Goal: Information Seeking & Learning: Learn about a topic

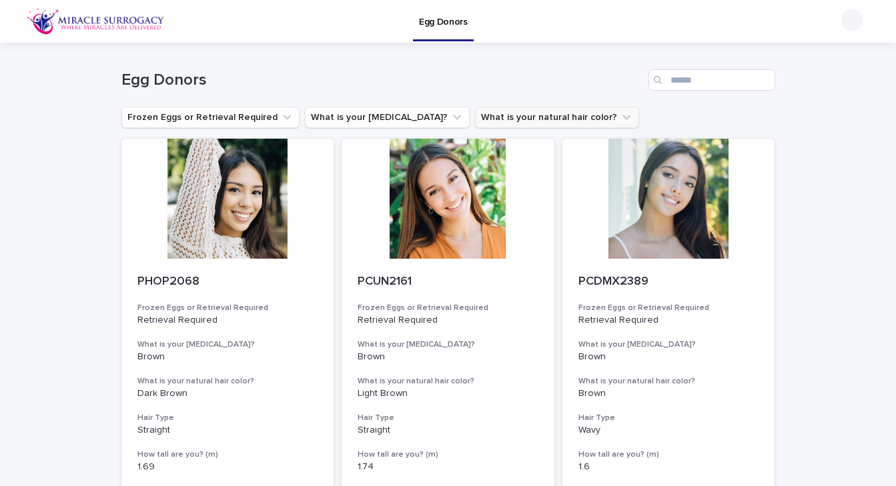
click at [494, 120] on button "What is your natural hair color?" at bounding box center [557, 117] width 164 height 21
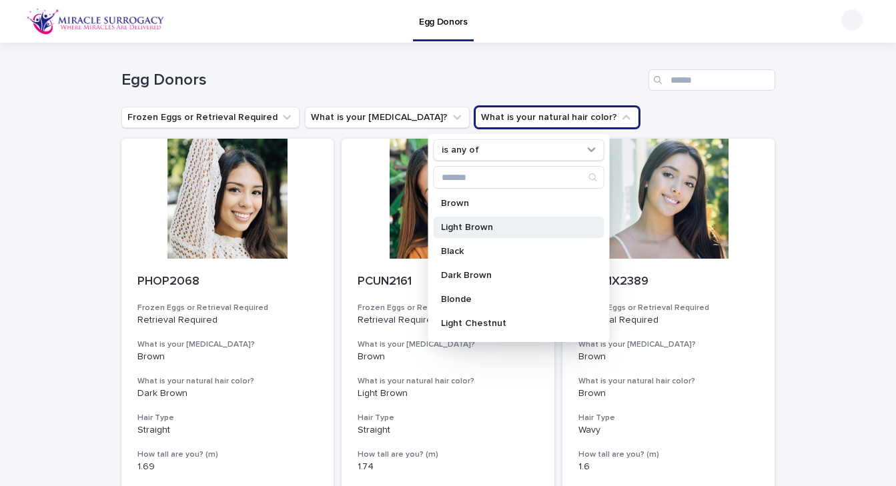
click at [464, 227] on p "Light Brown" at bounding box center [511, 227] width 141 height 9
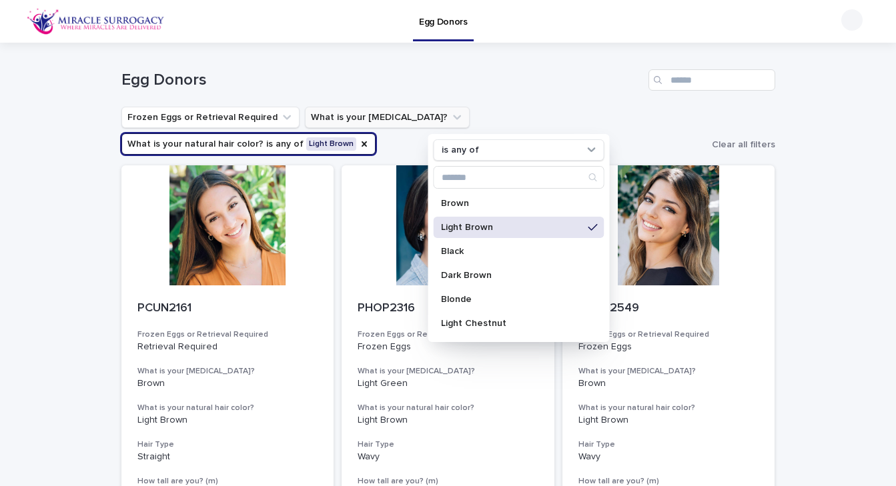
click at [368, 114] on button "What is your [MEDICAL_DATA]?" at bounding box center [387, 117] width 165 height 21
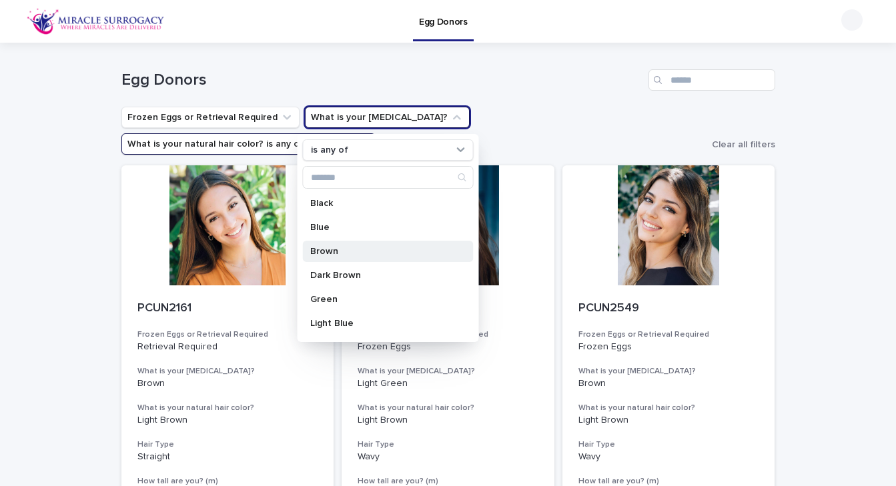
click at [328, 248] on p "Brown" at bounding box center [380, 251] width 141 height 9
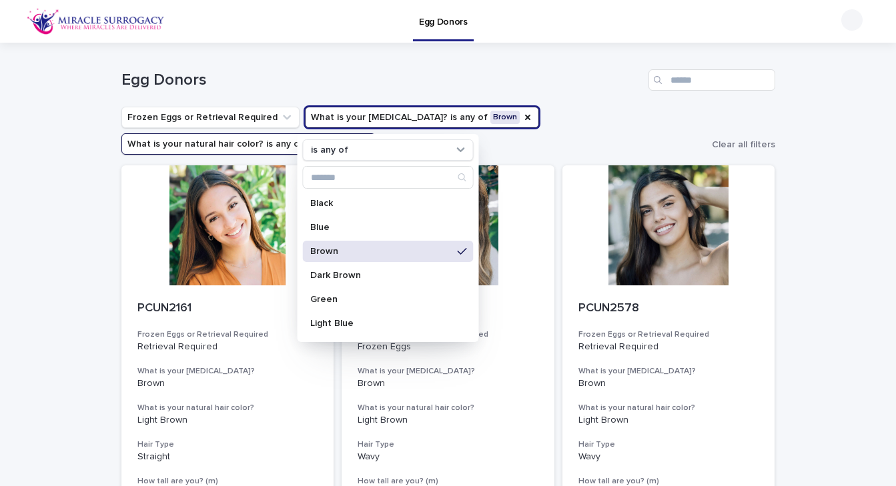
click at [583, 115] on ul "Frozen Eggs or Retrieval Required What is your [MEDICAL_DATA]? is any of Brown …" at bounding box center [414, 130] width 591 height 53
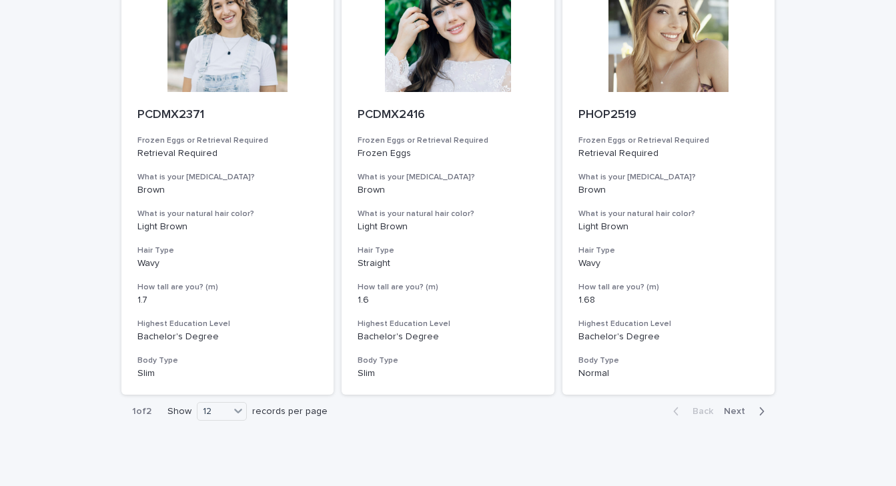
scroll to position [1493, 0]
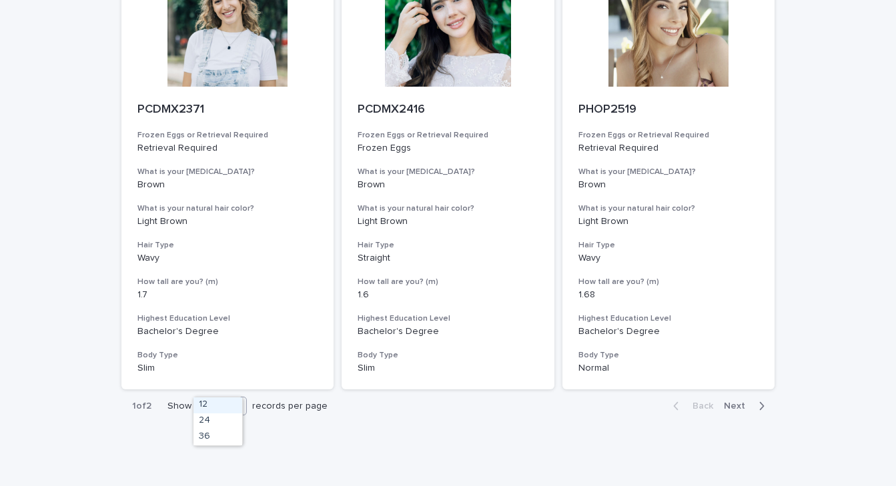
click at [224, 400] on div "12" at bounding box center [214, 407] width 32 height 14
click at [213, 438] on div "36" at bounding box center [218, 438] width 49 height 16
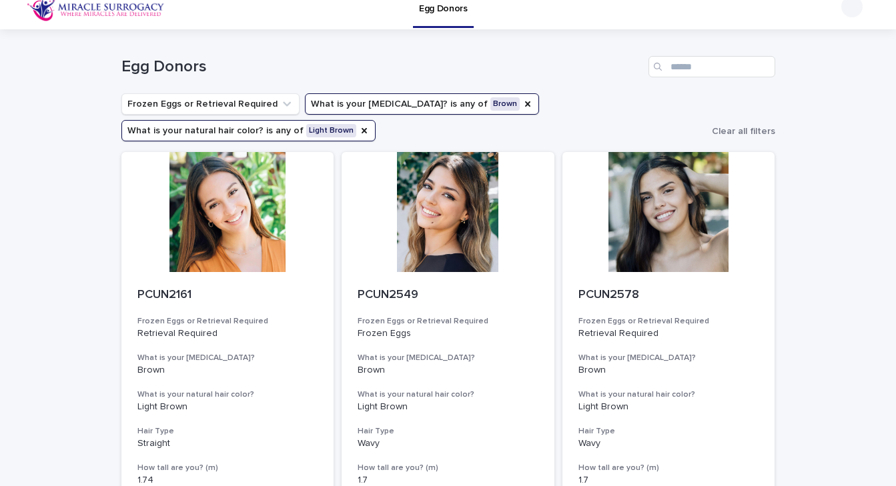
scroll to position [18, 0]
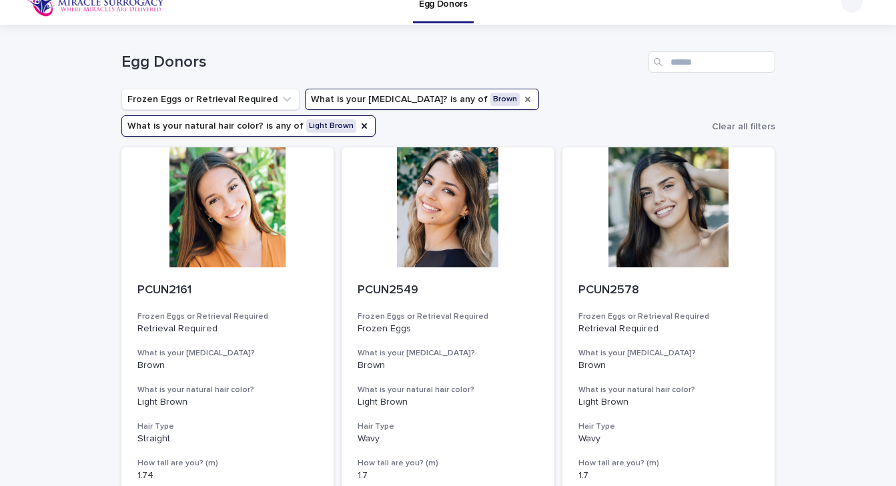
click at [522, 98] on icon "What is your eye color?" at bounding box center [527, 99] width 11 height 11
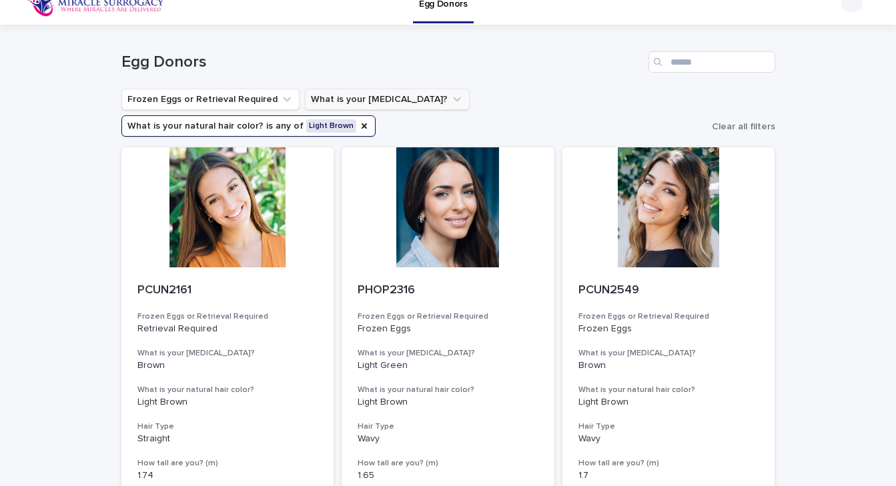
click at [370, 121] on icon "What is your natural hair color?" at bounding box center [364, 126] width 11 height 11
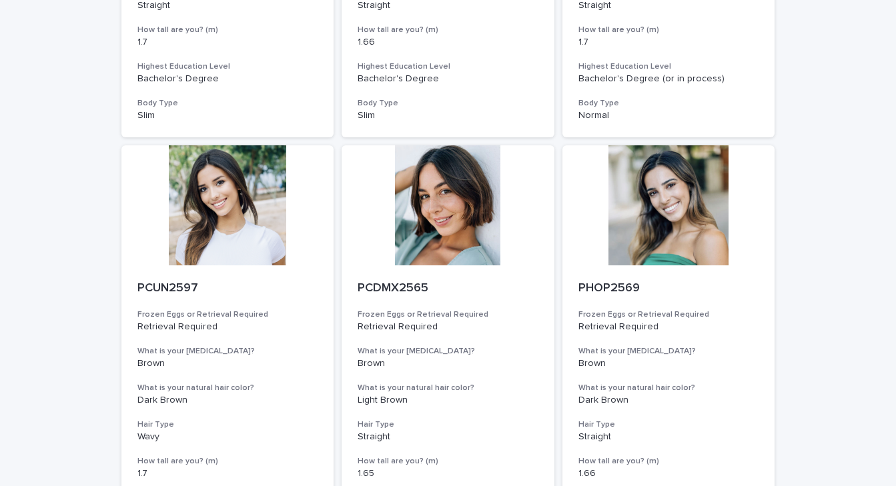
scroll to position [4323, 0]
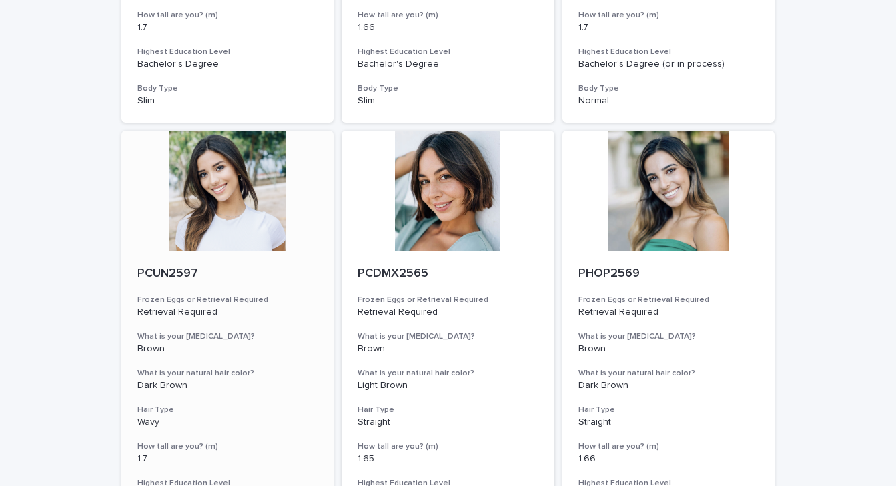
click at [204, 163] on div at bounding box center [227, 191] width 213 height 120
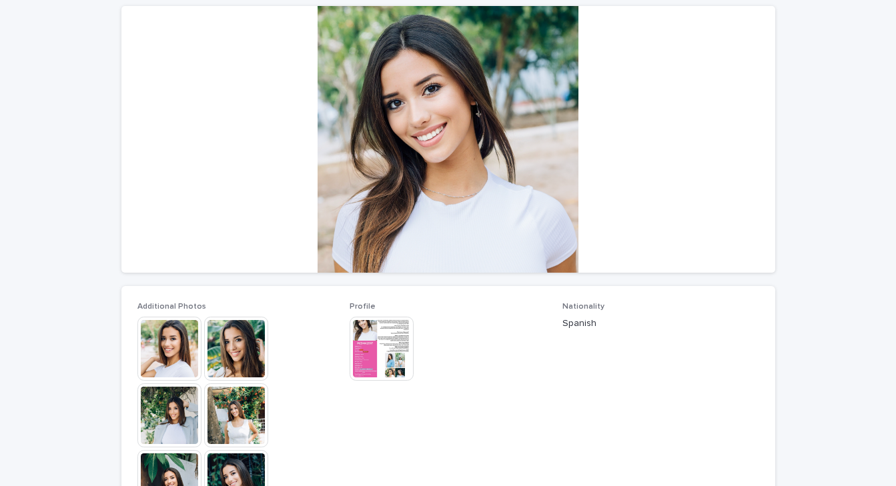
scroll to position [121, 0]
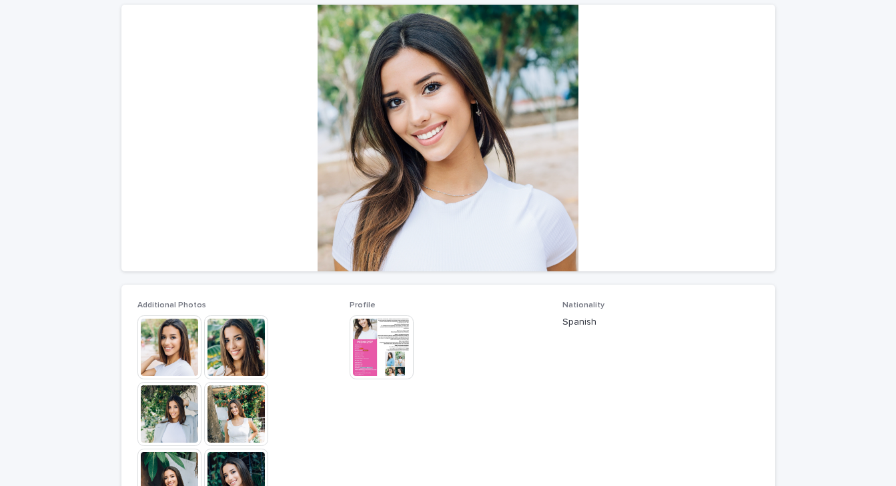
click at [234, 355] on img at bounding box center [236, 348] width 64 height 64
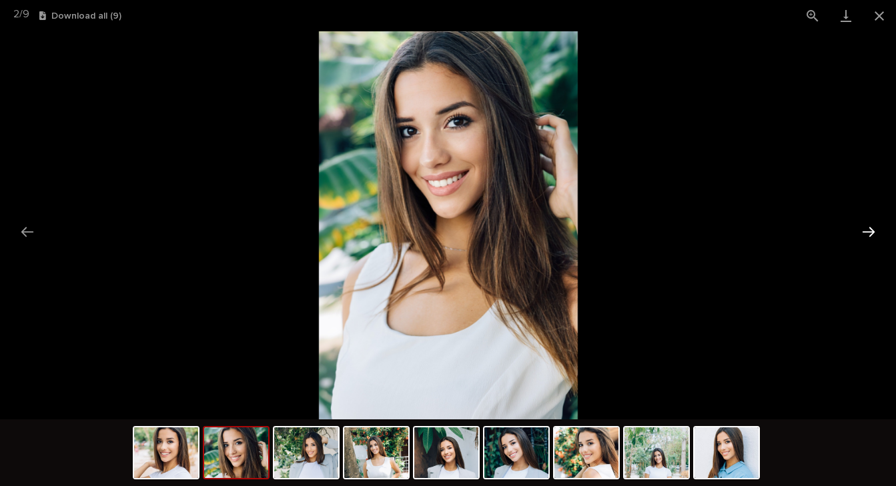
click at [871, 229] on button "Next slide" at bounding box center [869, 232] width 28 height 26
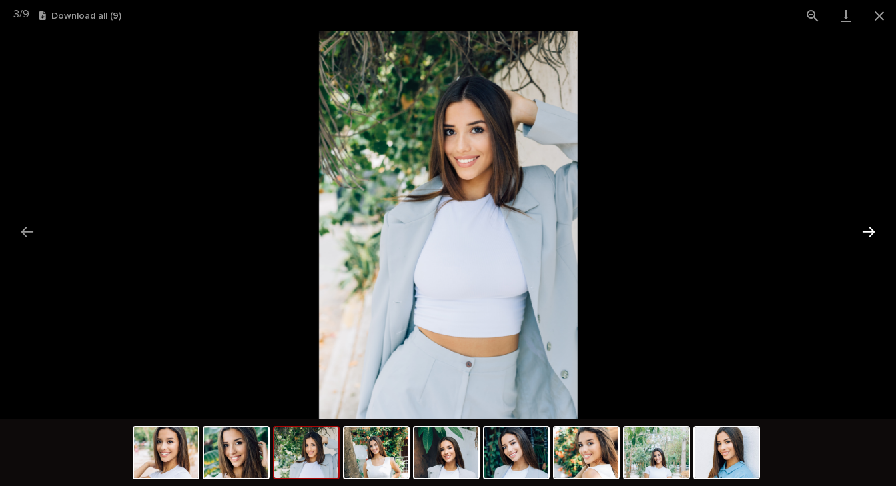
click at [871, 229] on button "Next slide" at bounding box center [869, 232] width 28 height 26
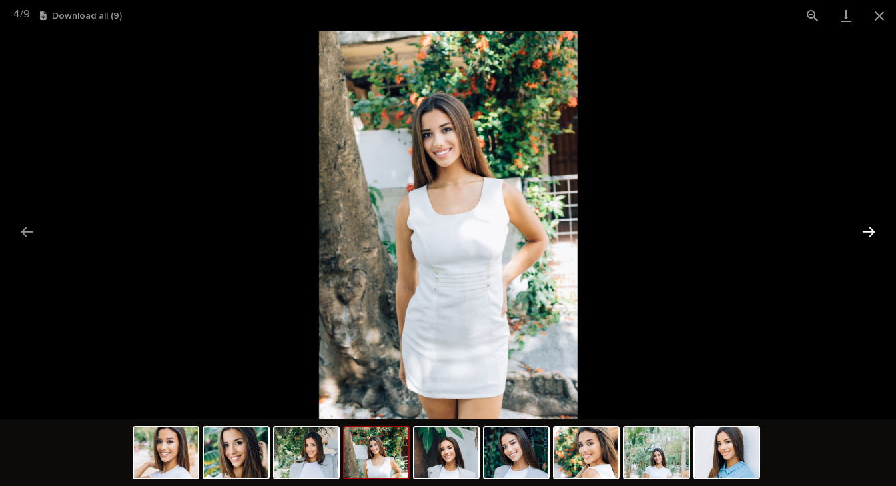
click at [871, 230] on button "Next slide" at bounding box center [869, 232] width 28 height 26
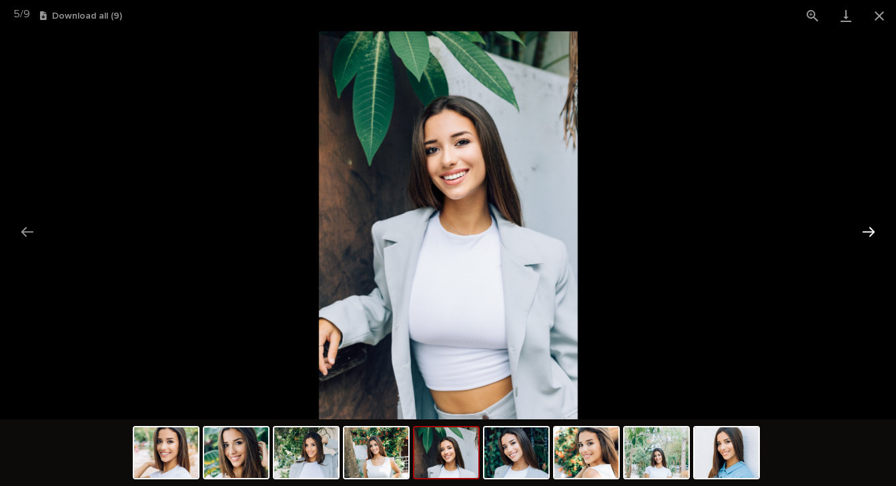
click at [871, 230] on button "Next slide" at bounding box center [869, 232] width 28 height 26
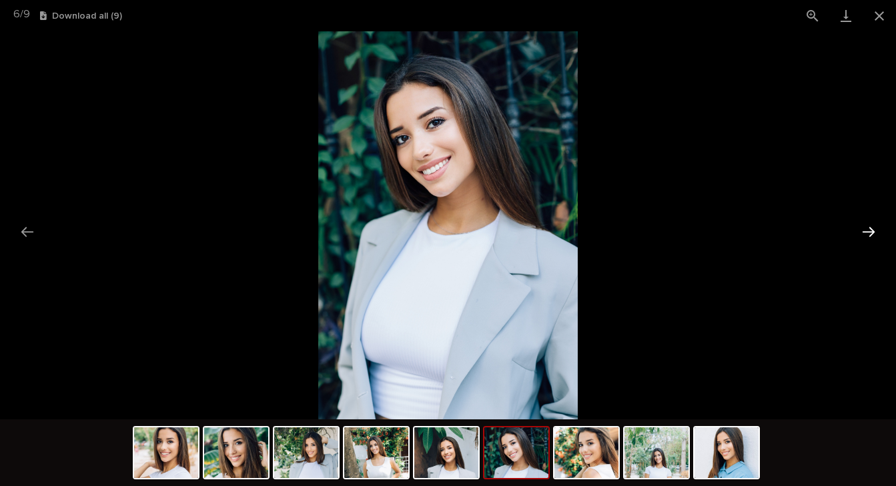
click at [871, 231] on button "Next slide" at bounding box center [869, 232] width 28 height 26
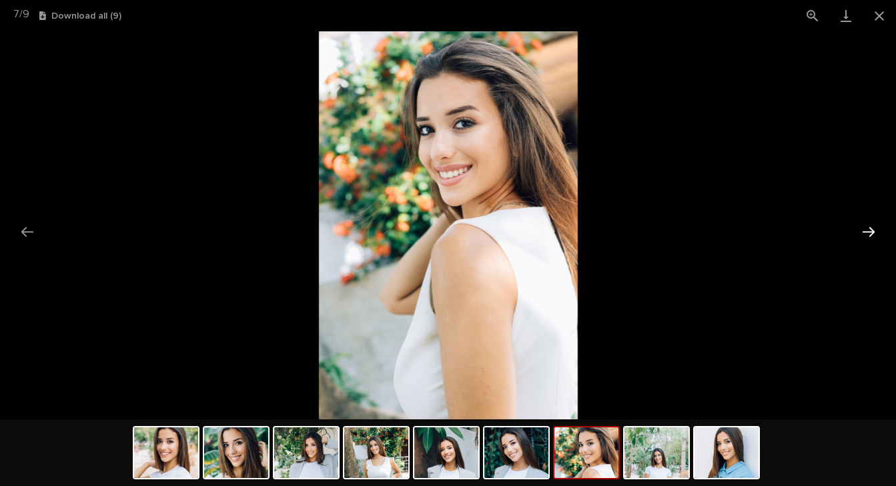
click at [871, 231] on button "Next slide" at bounding box center [869, 232] width 28 height 26
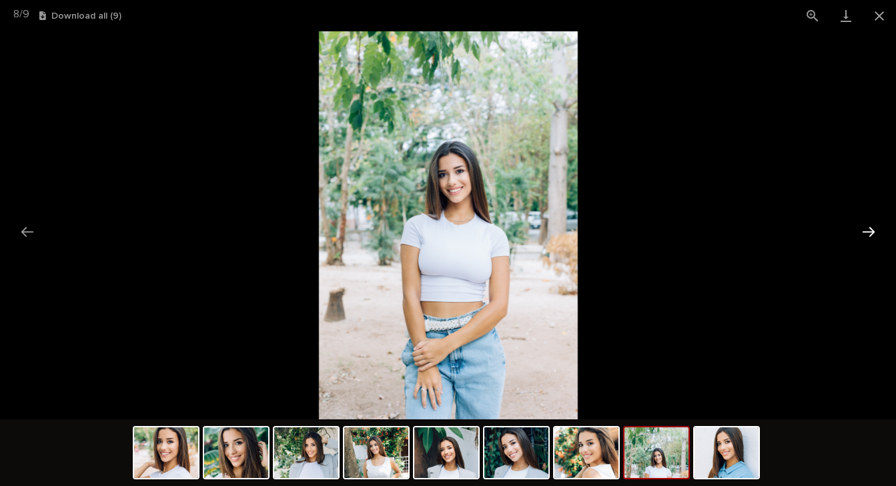
click at [871, 232] on button "Next slide" at bounding box center [869, 232] width 28 height 26
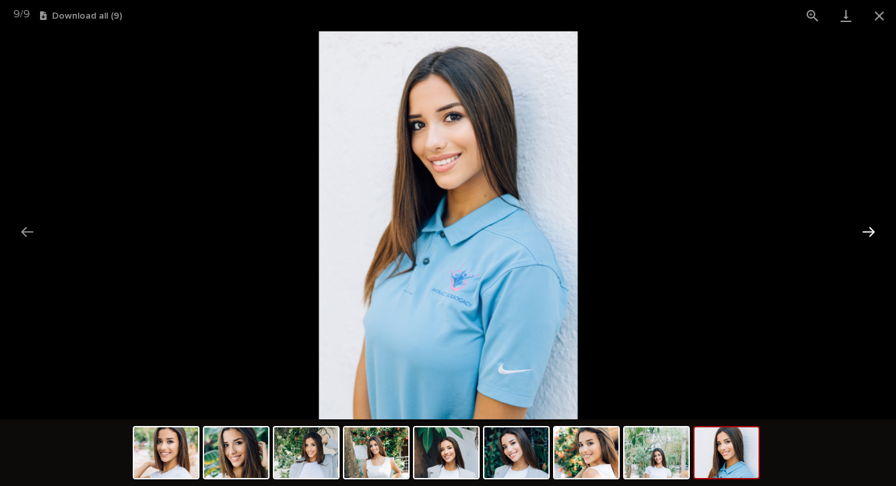
click at [871, 232] on button "Next slide" at bounding box center [869, 232] width 28 height 26
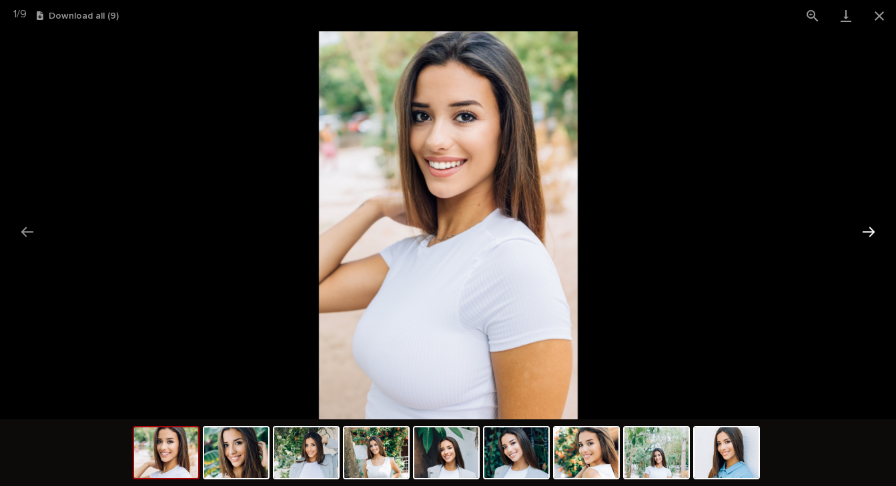
click at [871, 232] on button "Next slide" at bounding box center [869, 232] width 28 height 26
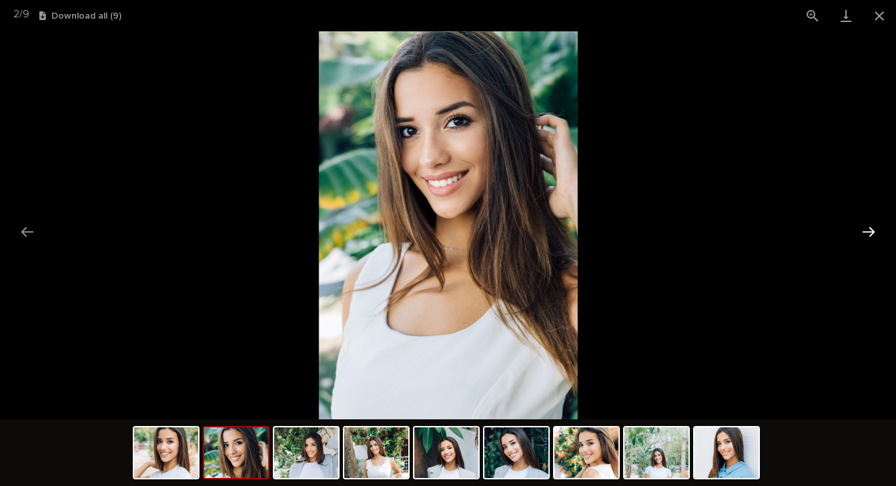
click at [871, 234] on button "Next slide" at bounding box center [869, 232] width 28 height 26
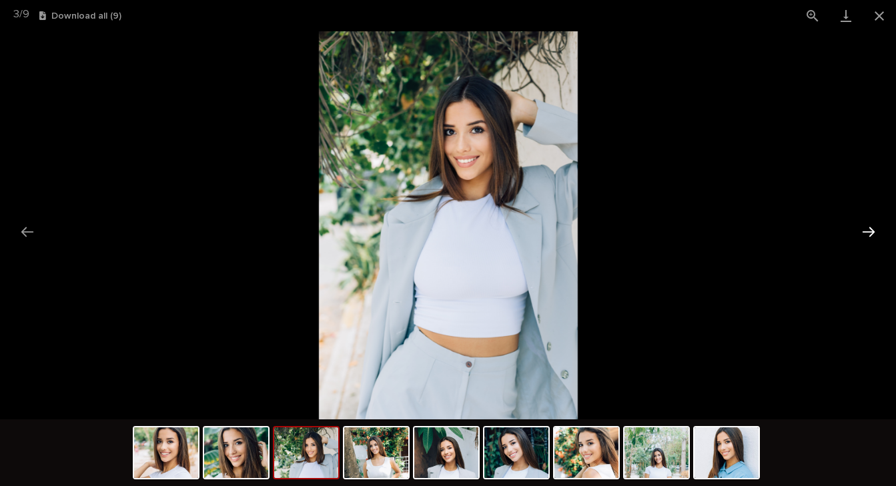
click at [871, 236] on button "Next slide" at bounding box center [869, 232] width 28 height 26
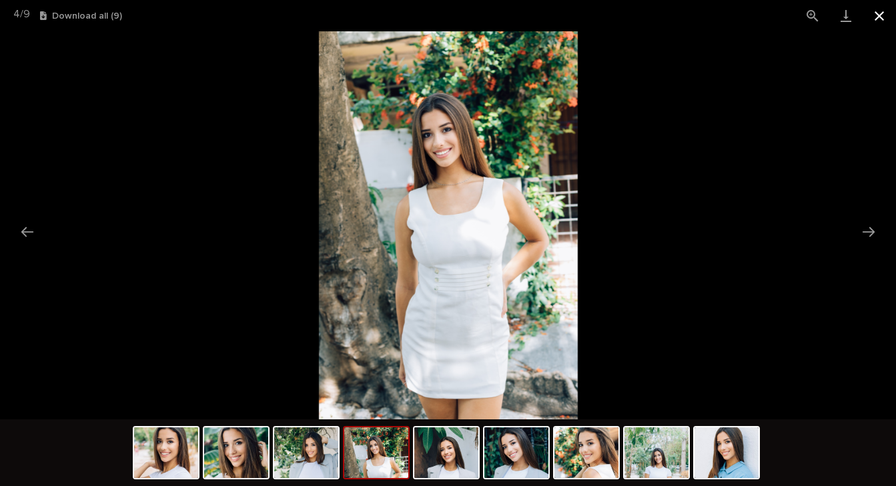
click at [881, 15] on button "Close gallery" at bounding box center [879, 15] width 33 height 31
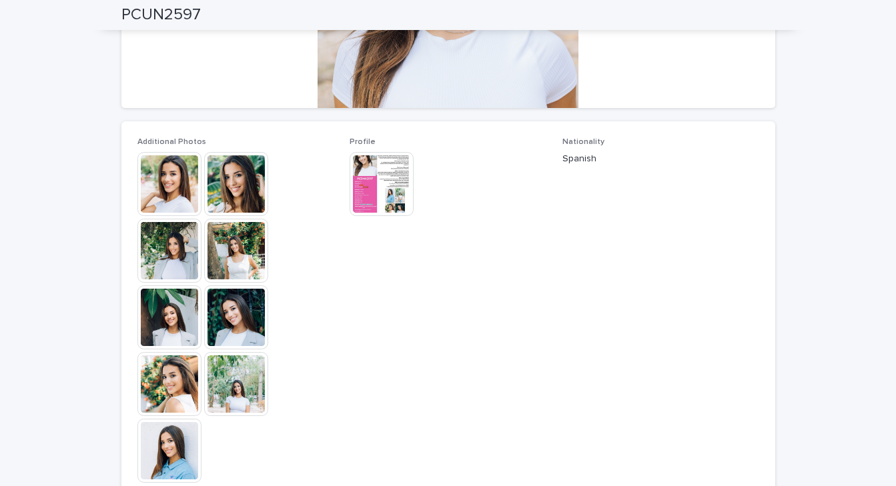
scroll to position [292, 0]
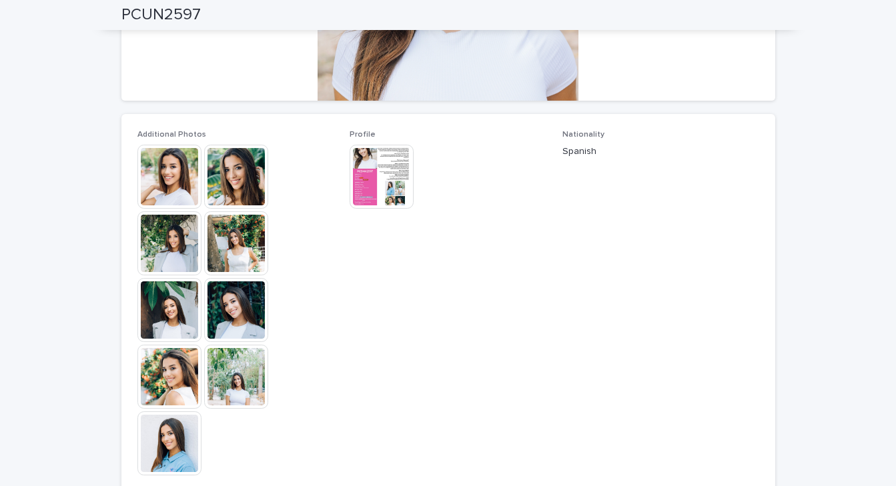
click at [372, 169] on img at bounding box center [382, 177] width 64 height 64
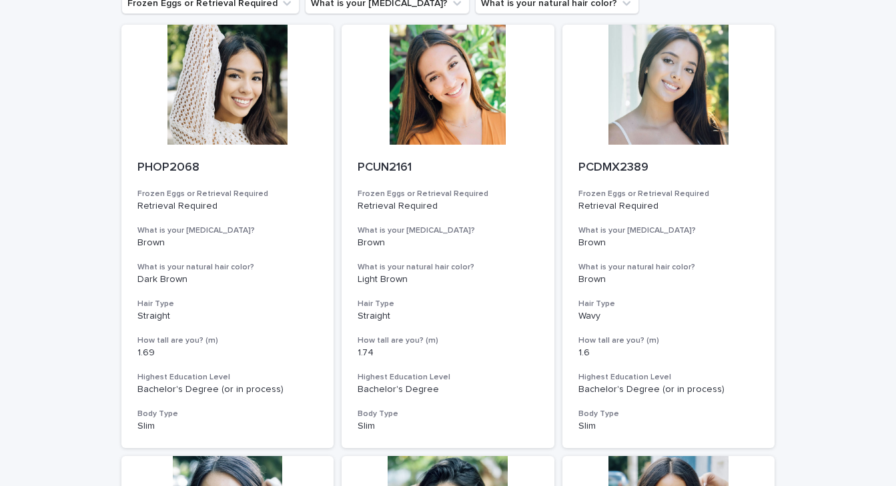
scroll to position [103, 0]
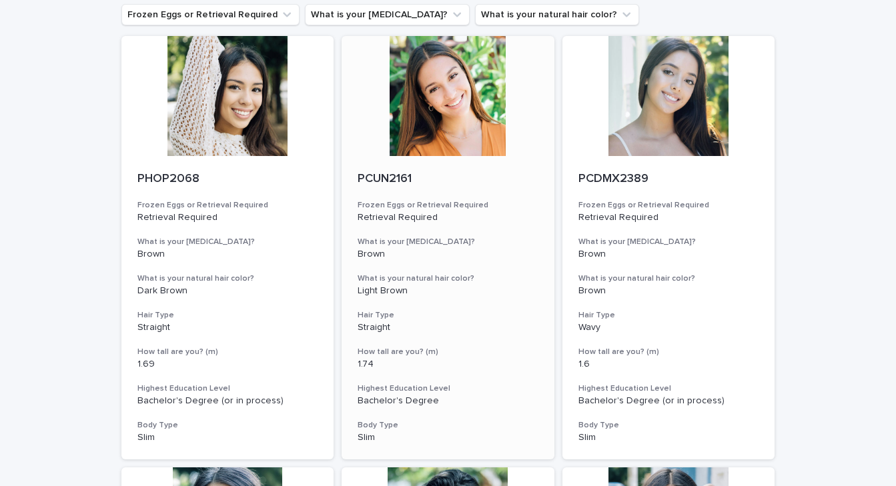
click at [484, 139] on div at bounding box center [448, 96] width 213 height 120
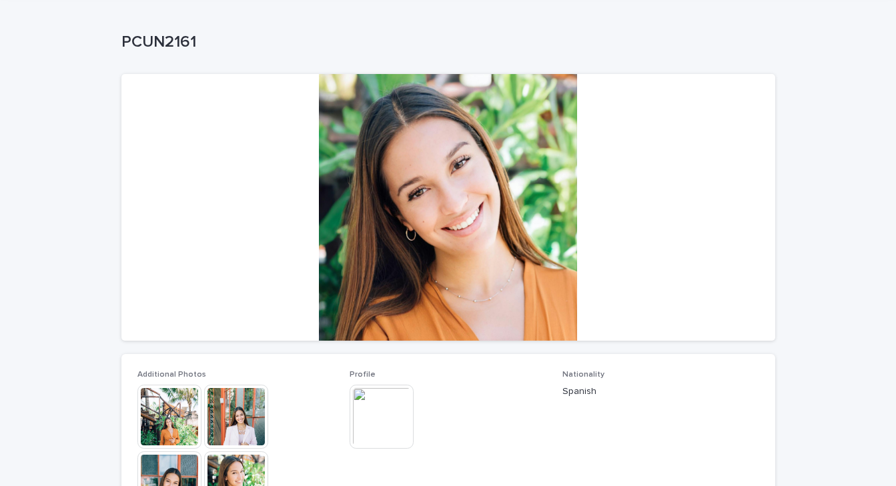
scroll to position [85, 0]
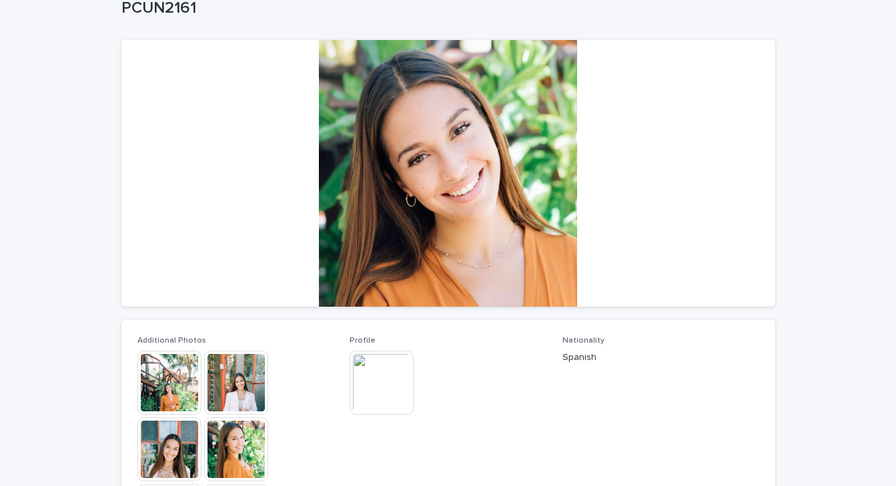
click at [252, 379] on img at bounding box center [236, 383] width 64 height 64
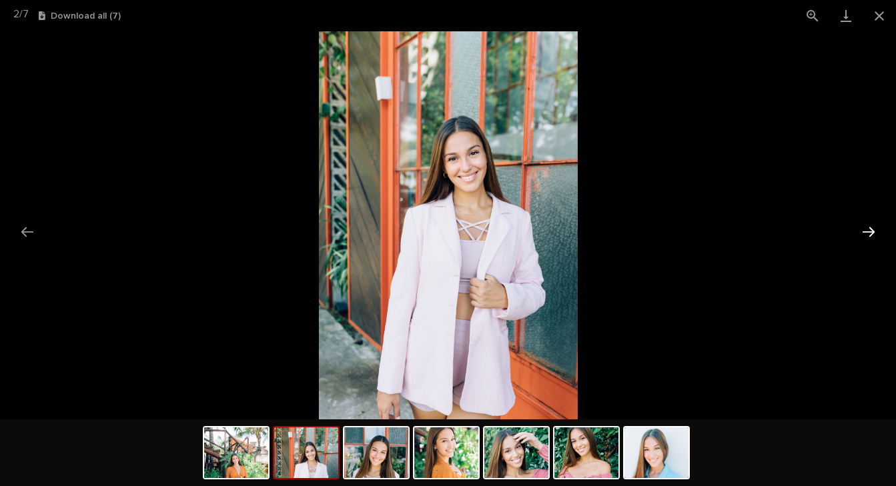
click at [866, 234] on button "Next slide" at bounding box center [869, 232] width 28 height 26
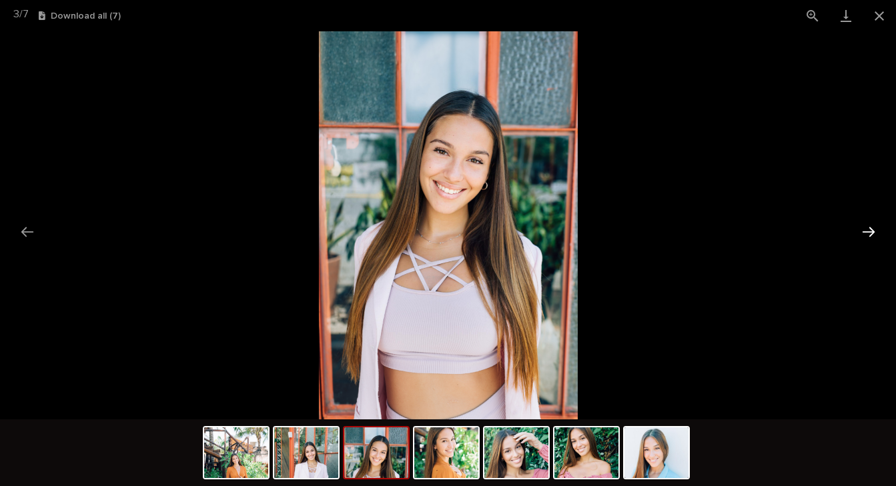
click at [865, 235] on button "Next slide" at bounding box center [869, 232] width 28 height 26
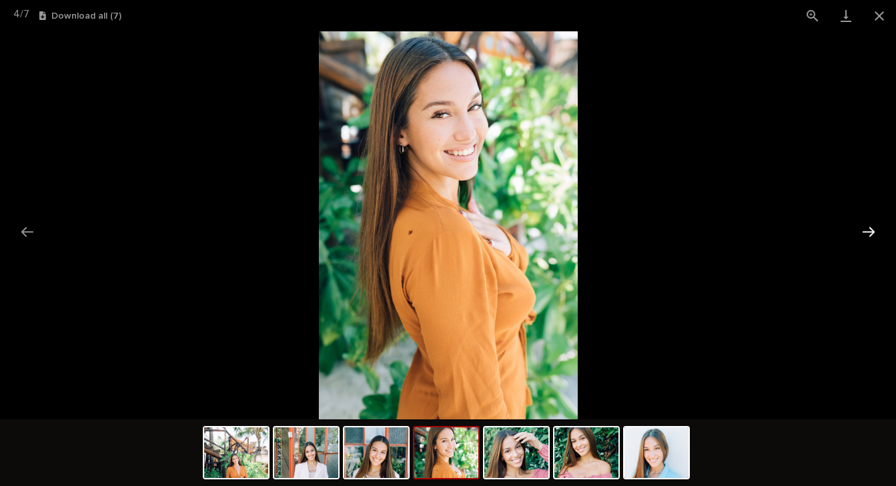
click at [865, 235] on button "Next slide" at bounding box center [869, 232] width 28 height 26
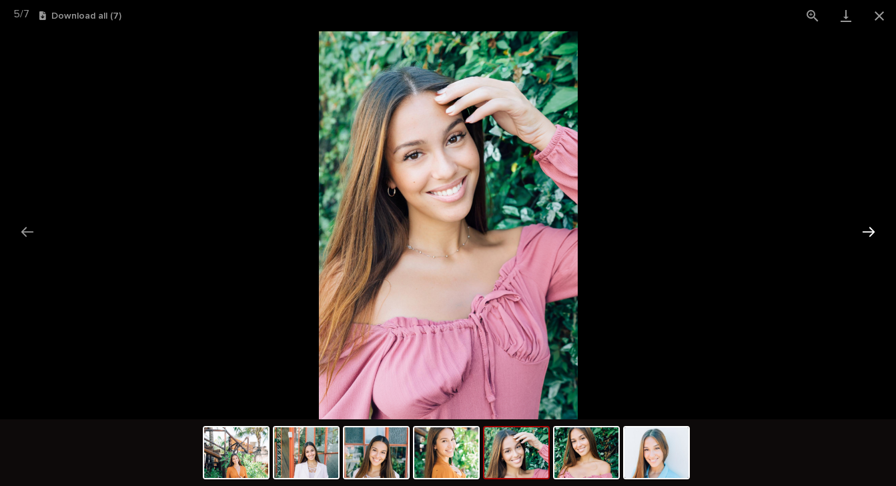
click at [865, 235] on button "Next slide" at bounding box center [869, 232] width 28 height 26
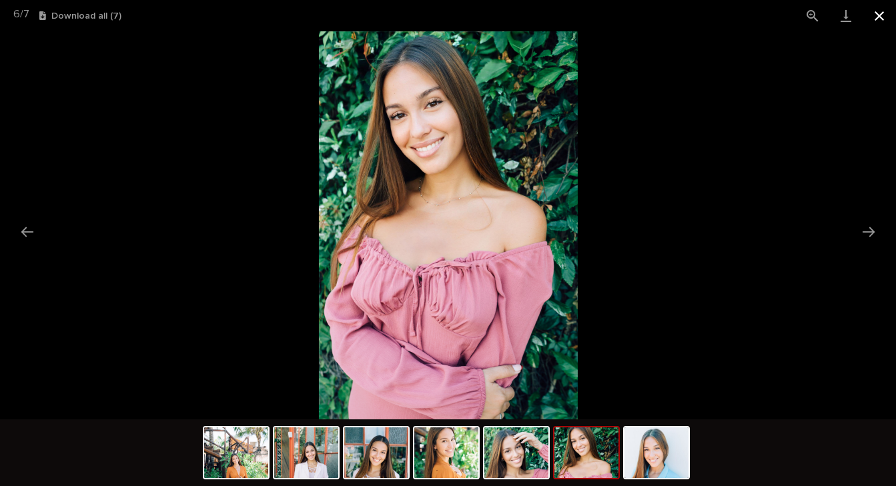
click at [874, 20] on button "Close gallery" at bounding box center [879, 15] width 33 height 31
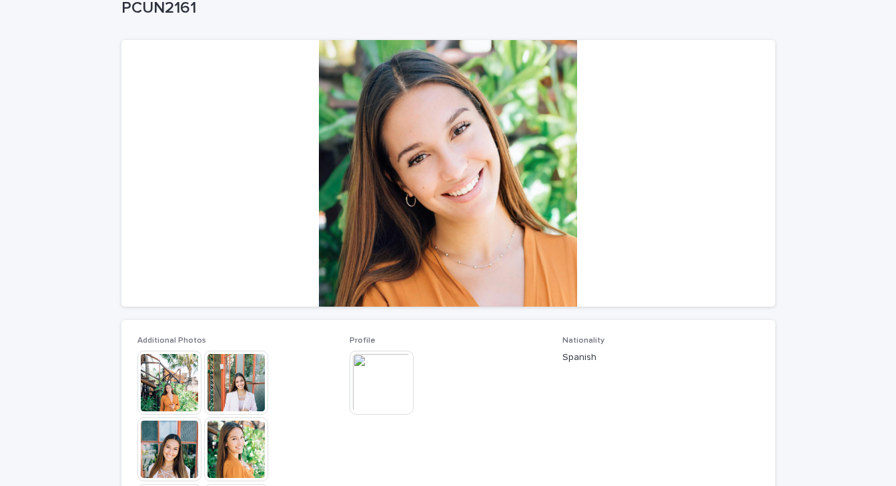
click at [385, 374] on img at bounding box center [382, 383] width 64 height 64
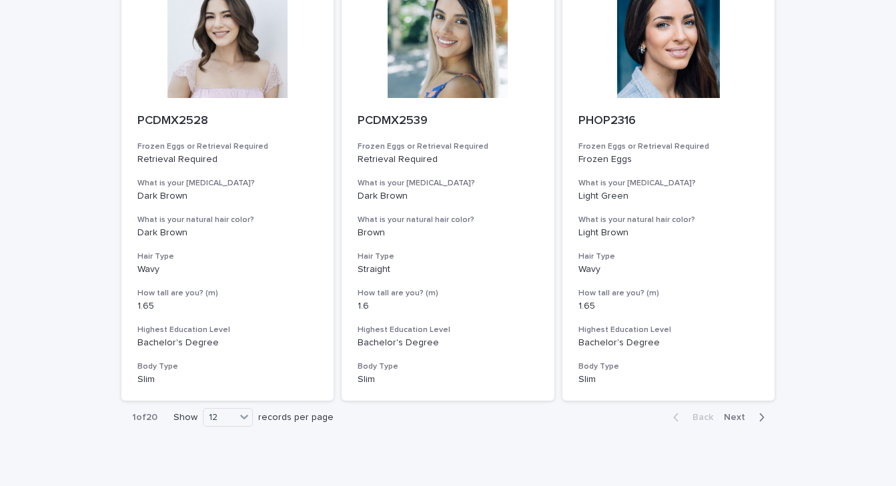
scroll to position [1488, 0]
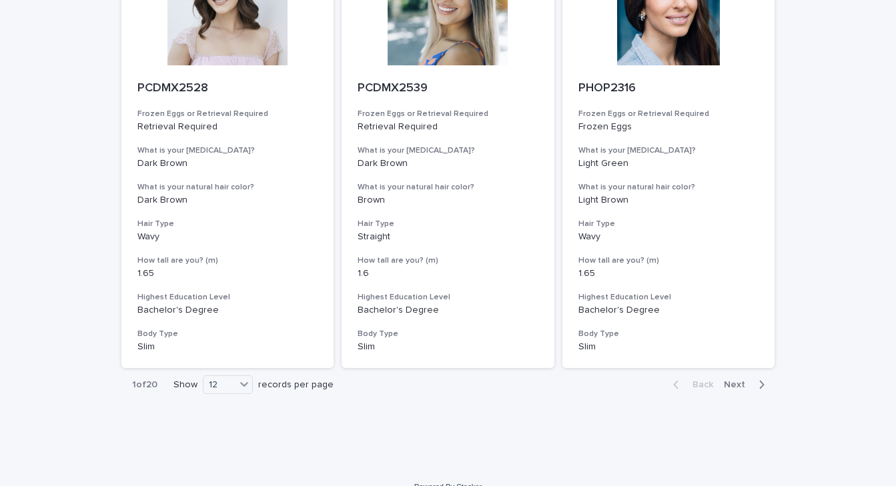
click at [727, 380] on span "Next" at bounding box center [738, 384] width 29 height 9
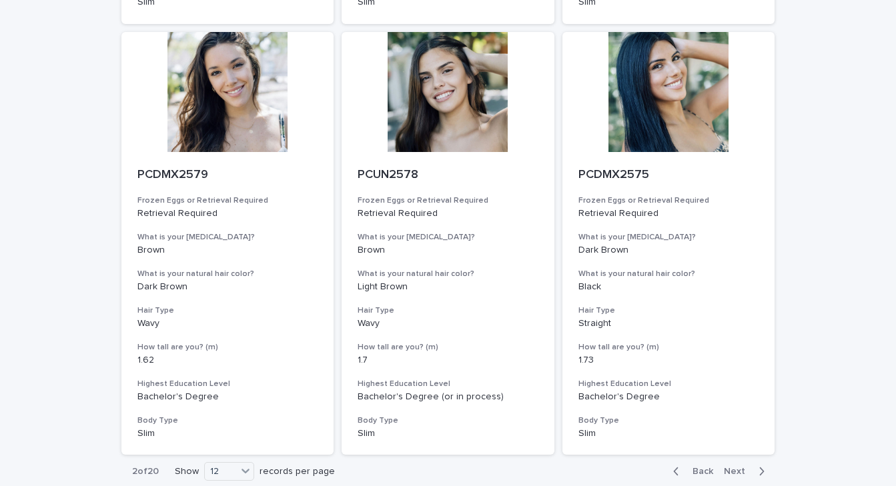
scroll to position [1488, 0]
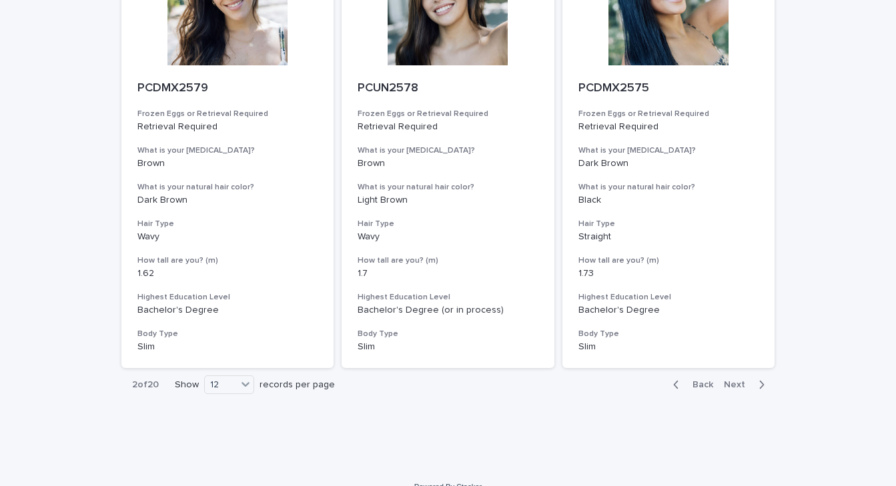
click at [732, 380] on span "Next" at bounding box center [738, 384] width 29 height 9
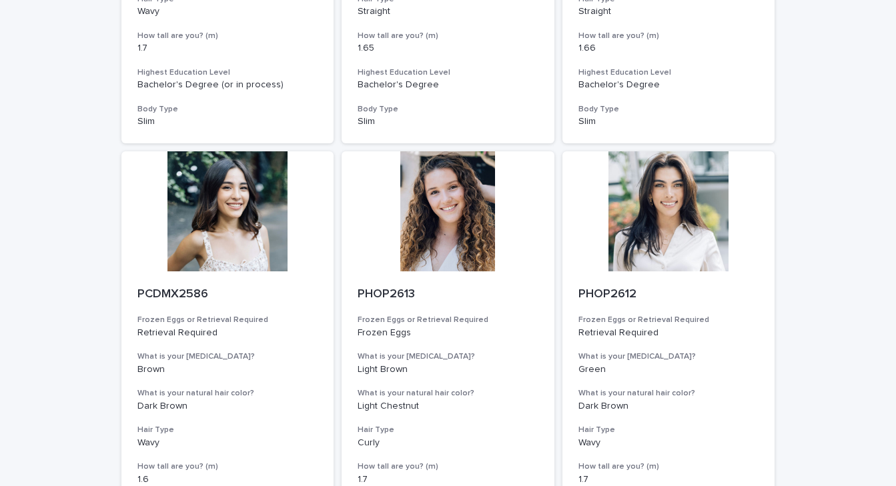
scroll to position [1282, 0]
click at [637, 190] on div at bounding box center [669, 211] width 213 height 120
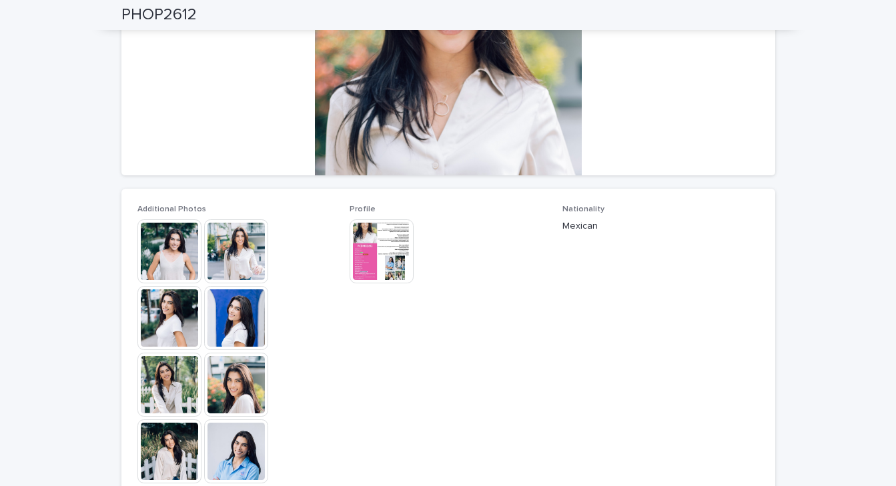
scroll to position [216, 0]
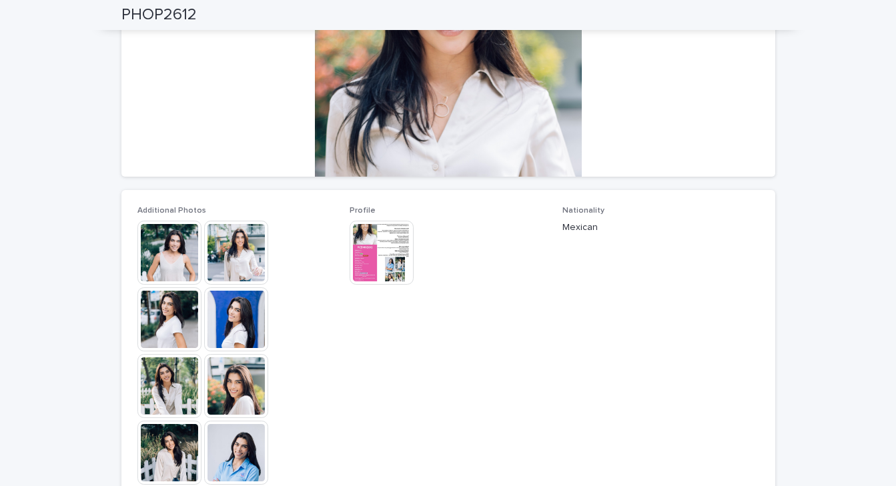
click at [227, 250] on img at bounding box center [236, 253] width 64 height 64
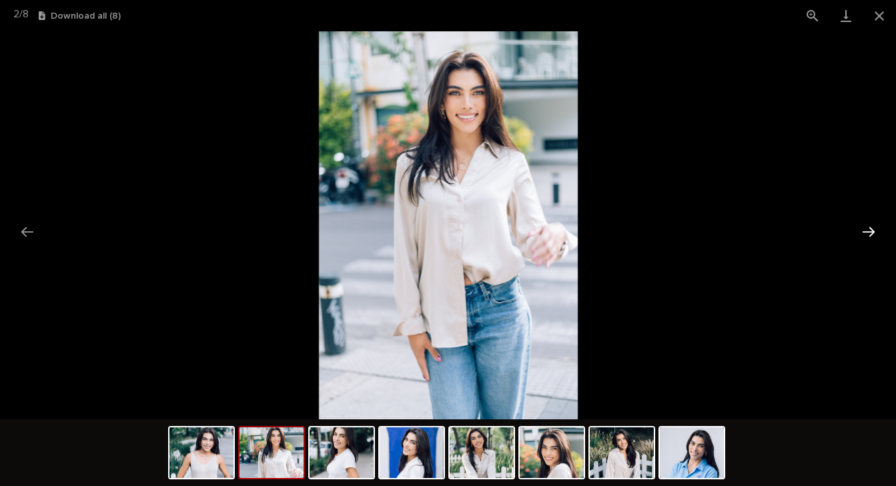
click at [867, 234] on button "Next slide" at bounding box center [869, 232] width 28 height 26
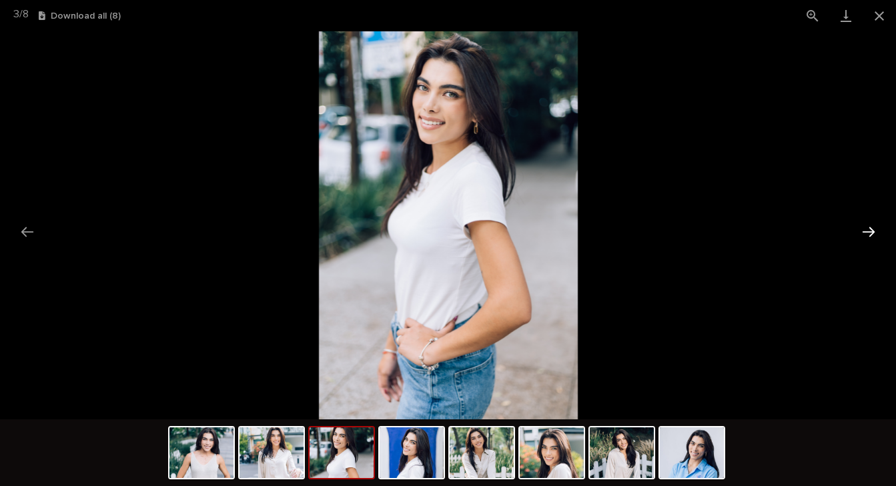
click at [867, 236] on button "Next slide" at bounding box center [869, 232] width 28 height 26
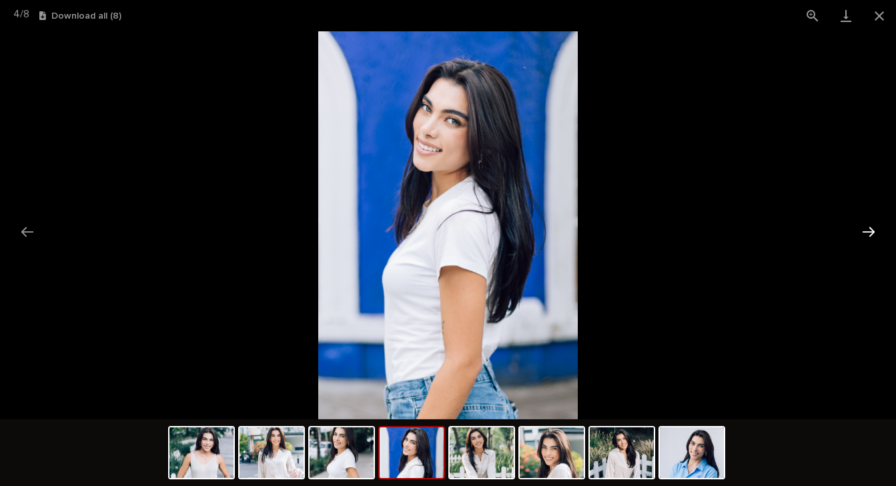
click at [867, 238] on button "Next slide" at bounding box center [869, 232] width 28 height 26
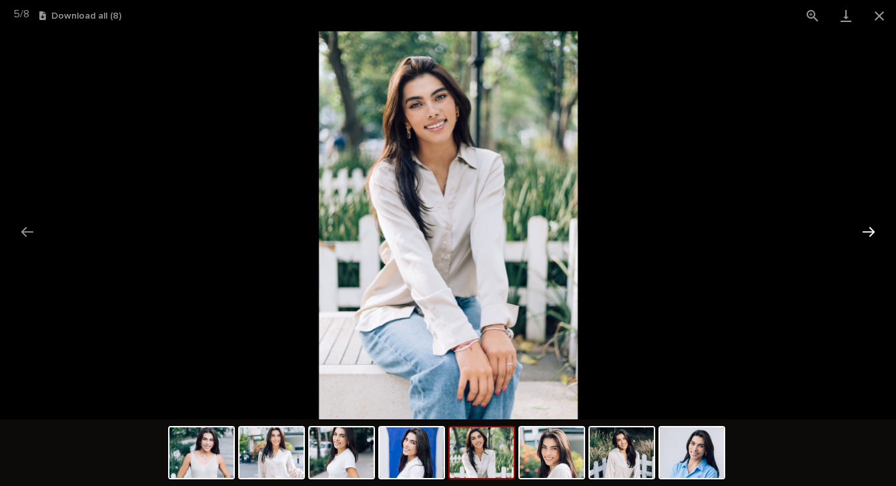
click at [868, 240] on button "Next slide" at bounding box center [869, 232] width 28 height 26
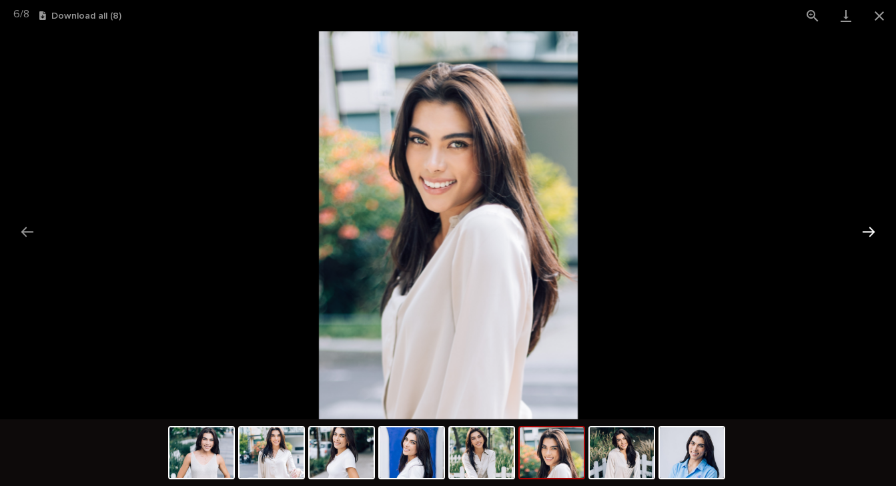
click at [868, 242] on button "Next slide" at bounding box center [869, 232] width 28 height 26
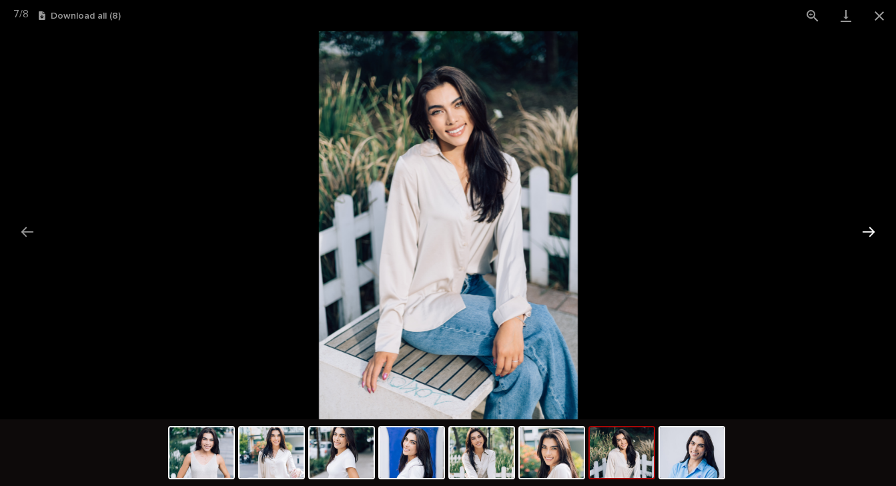
click at [868, 243] on button "Next slide" at bounding box center [869, 232] width 28 height 26
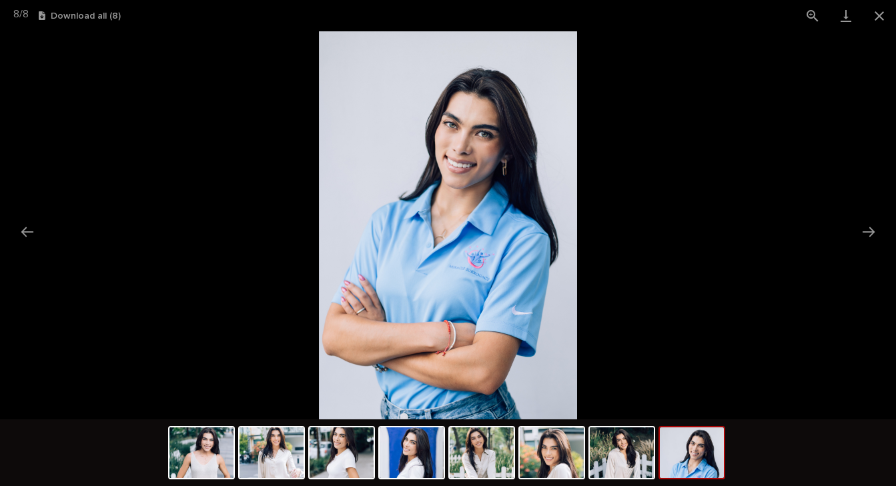
click at [869, 245] on picture at bounding box center [448, 225] width 896 height 388
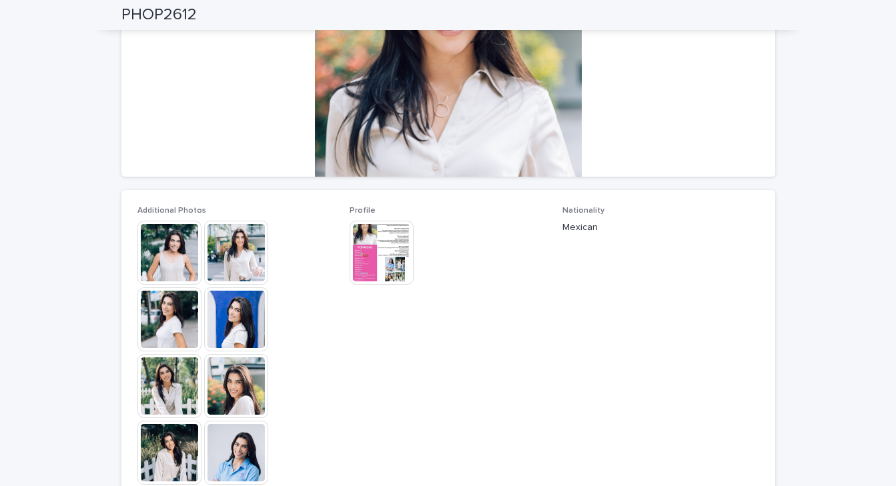
click at [386, 237] on img at bounding box center [382, 253] width 64 height 64
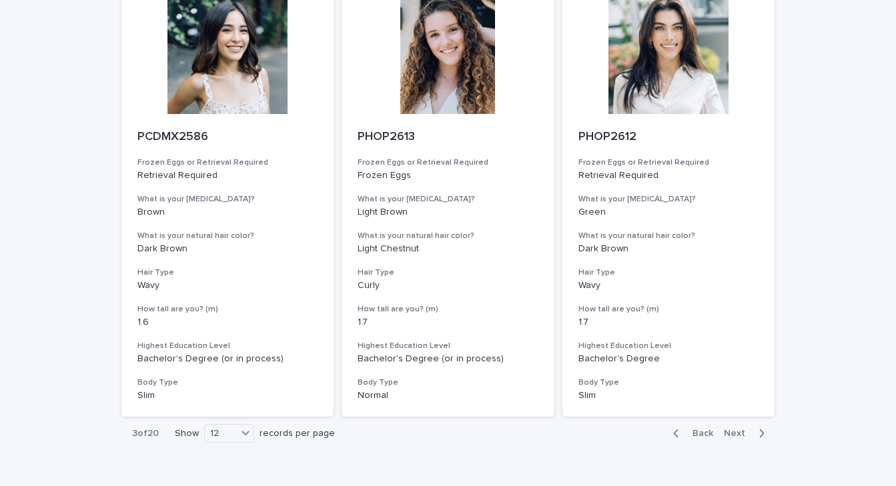
scroll to position [1488, 0]
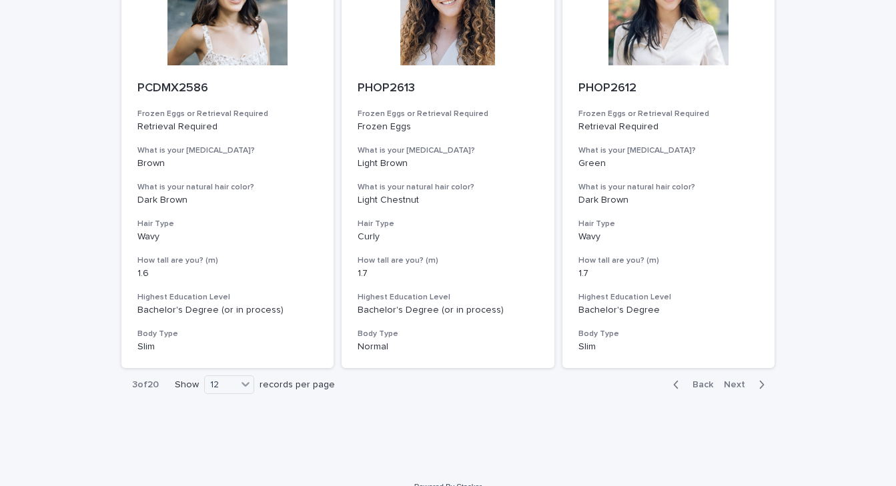
click at [732, 380] on span "Next" at bounding box center [738, 384] width 29 height 9
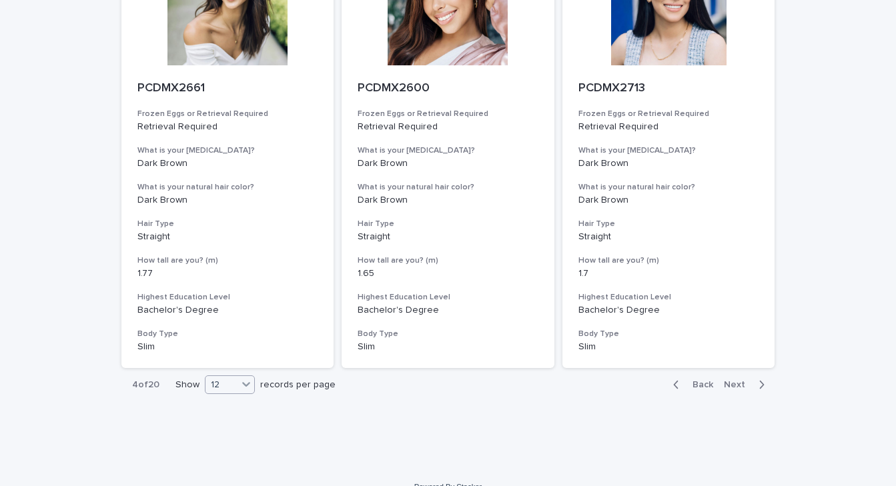
click at [240, 378] on icon at bounding box center [246, 384] width 13 height 13
click at [224, 416] on div "36" at bounding box center [226, 416] width 49 height 16
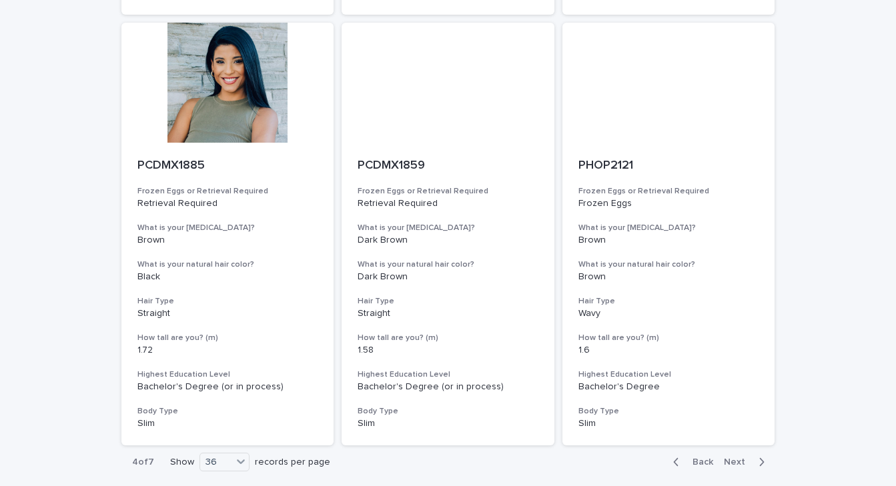
scroll to position [4899, 0]
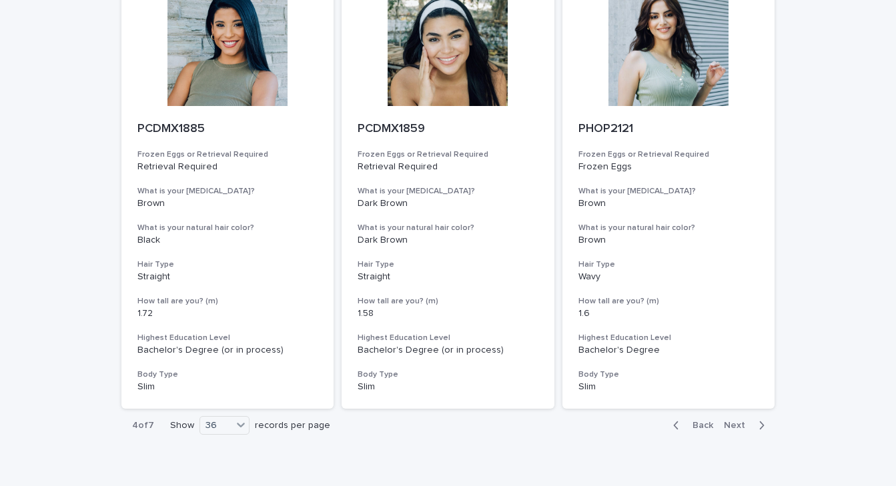
click at [733, 421] on span "Next" at bounding box center [738, 425] width 29 height 9
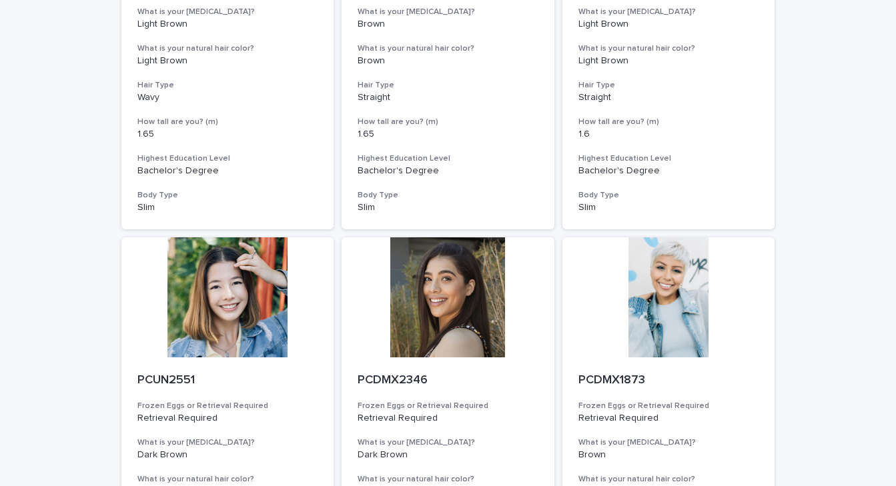
scroll to position [4899, 0]
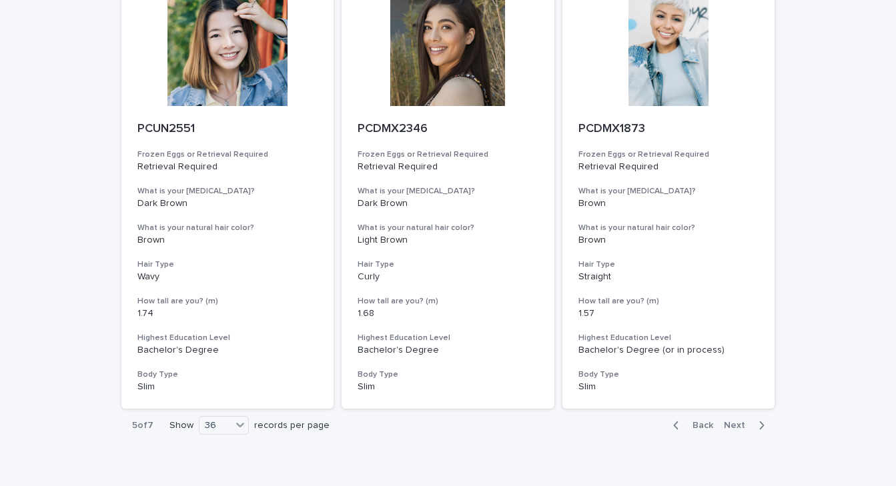
click at [737, 421] on span "Next" at bounding box center [738, 425] width 29 height 9
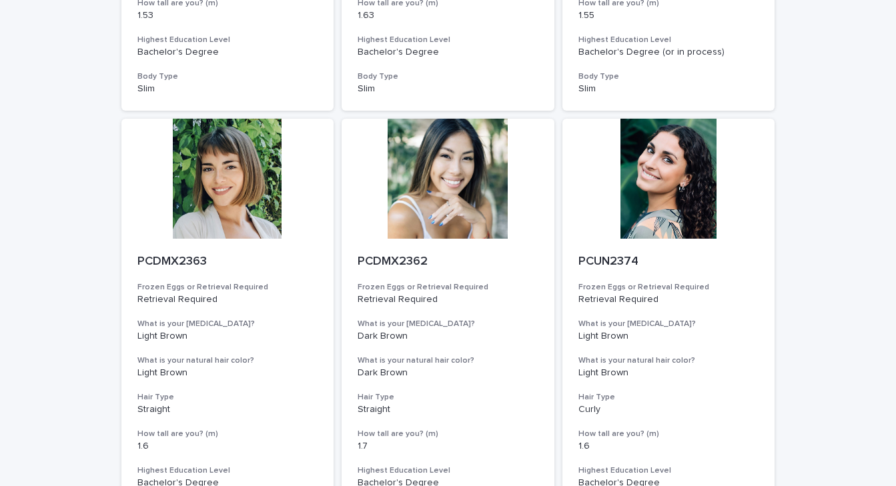
scroll to position [4781, 0]
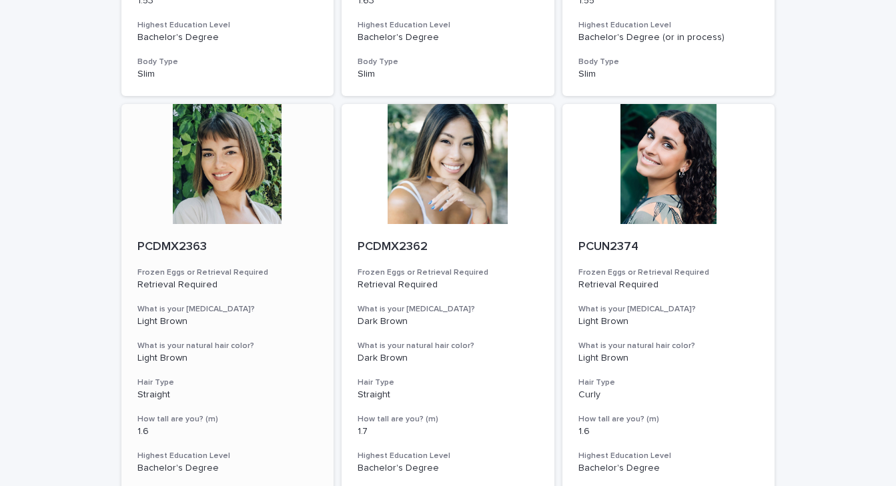
click at [238, 126] on div at bounding box center [227, 164] width 213 height 120
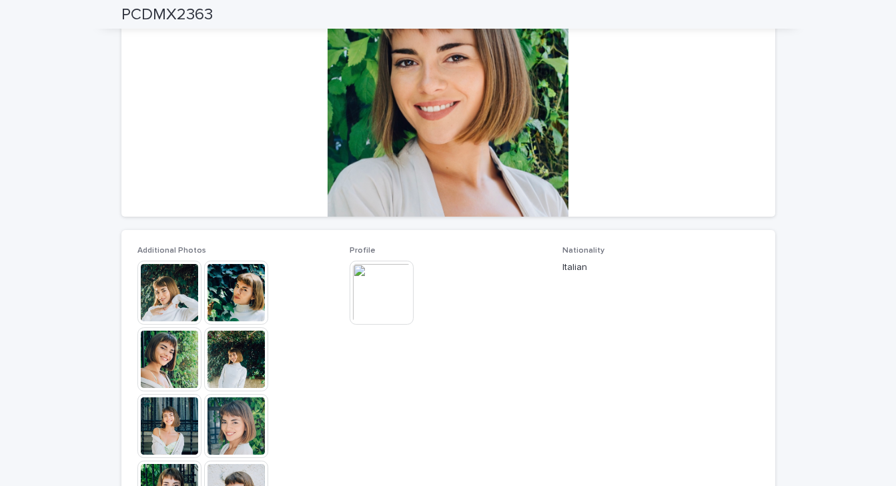
scroll to position [206, 0]
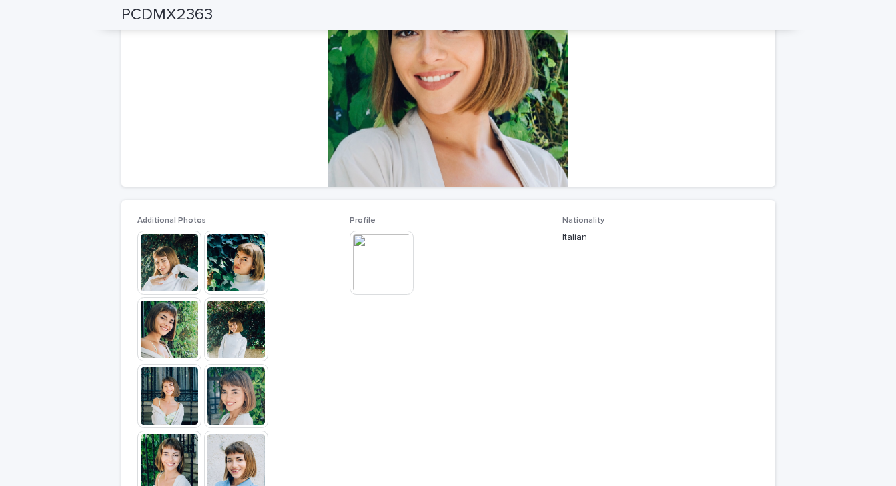
click at [235, 270] on img at bounding box center [236, 263] width 64 height 64
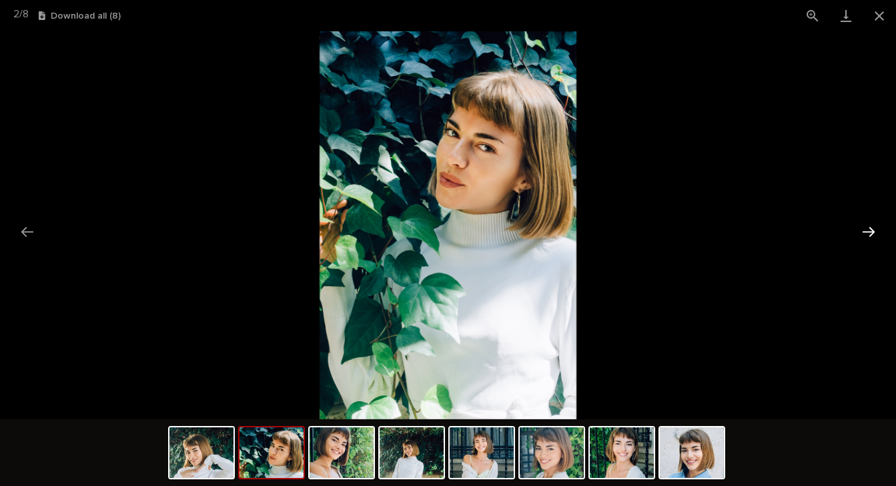
click at [866, 234] on button "Next slide" at bounding box center [869, 232] width 28 height 26
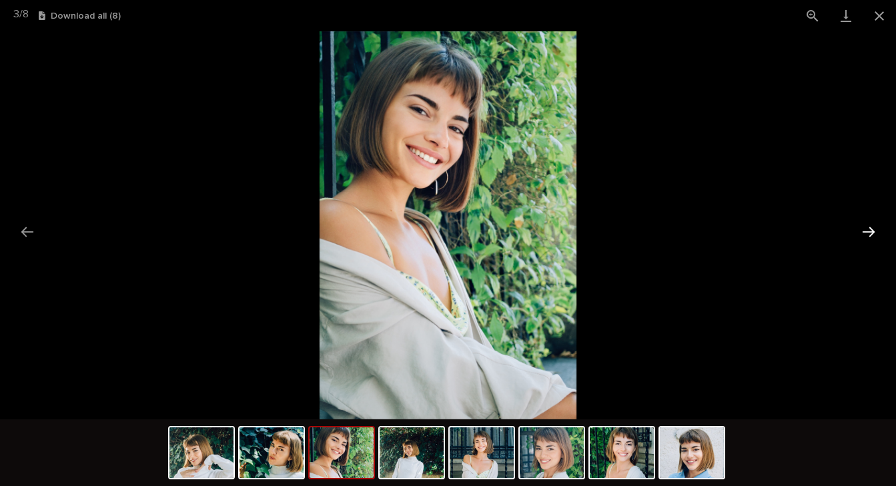
click at [866, 234] on button "Next slide" at bounding box center [869, 232] width 28 height 26
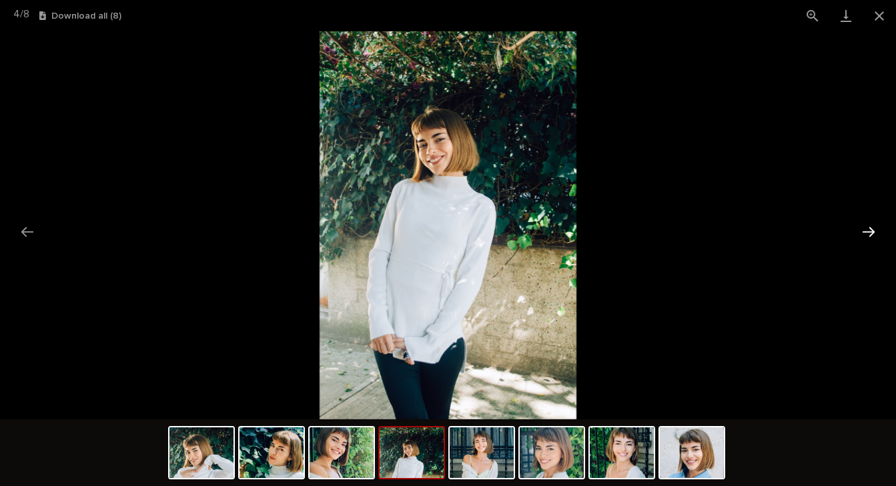
click at [867, 236] on button "Next slide" at bounding box center [869, 232] width 28 height 26
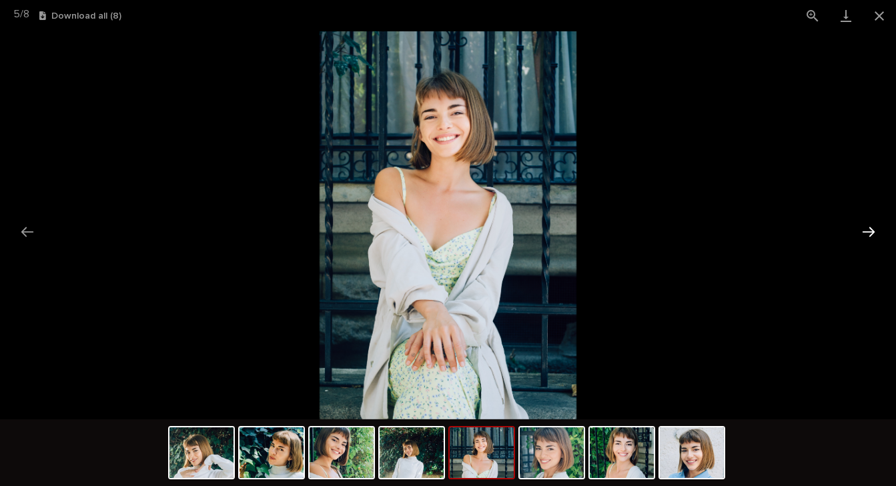
click at [867, 237] on button "Next slide" at bounding box center [869, 232] width 28 height 26
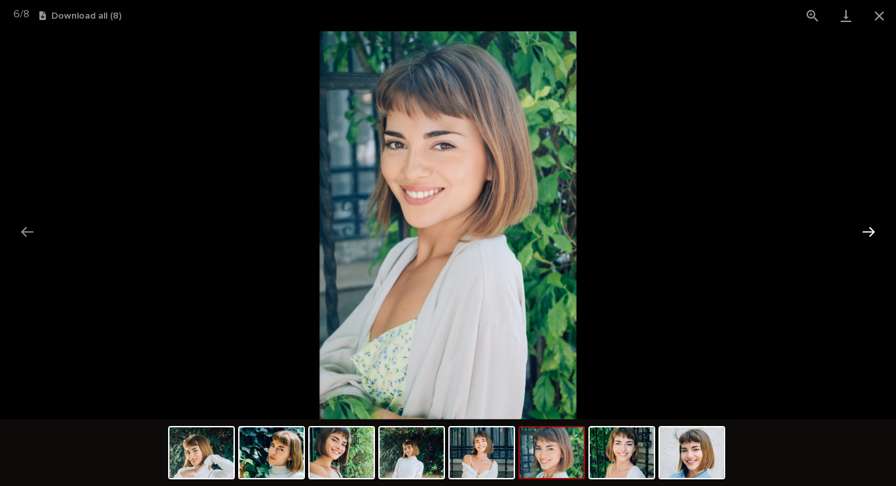
click at [867, 238] on button "Next slide" at bounding box center [869, 232] width 28 height 26
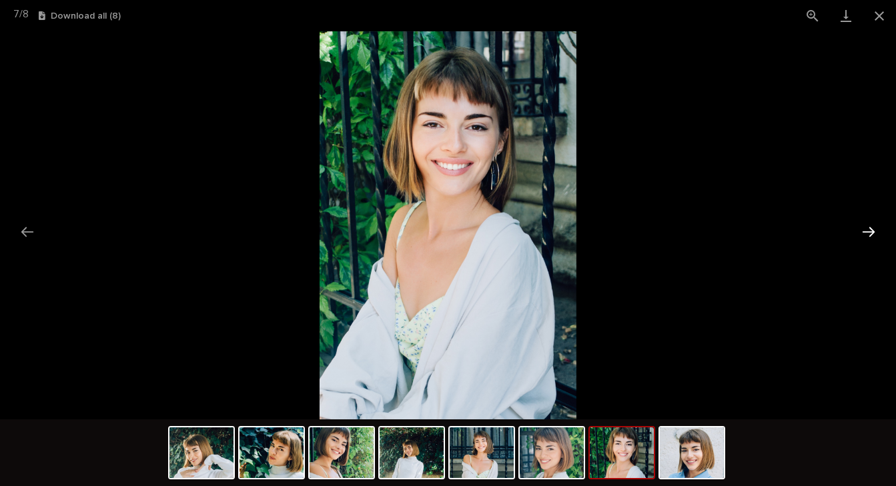
click at [868, 239] on button "Next slide" at bounding box center [869, 232] width 28 height 26
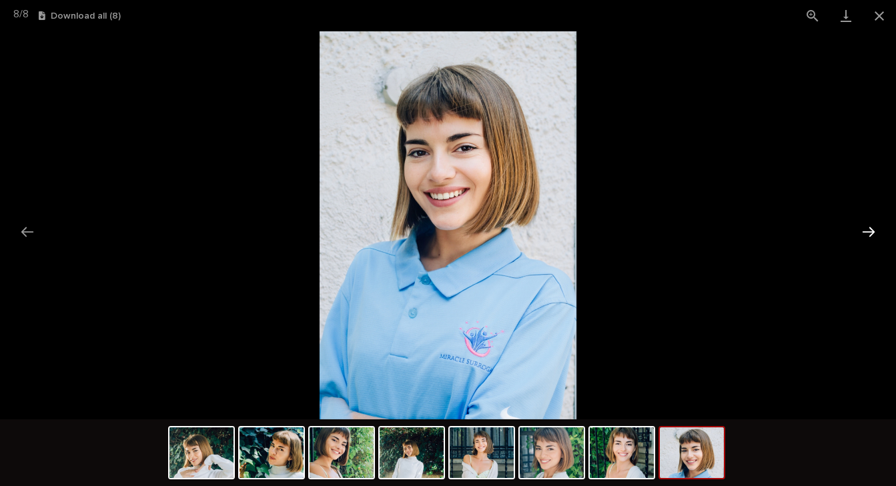
click at [869, 241] on button "Next slide" at bounding box center [869, 232] width 28 height 26
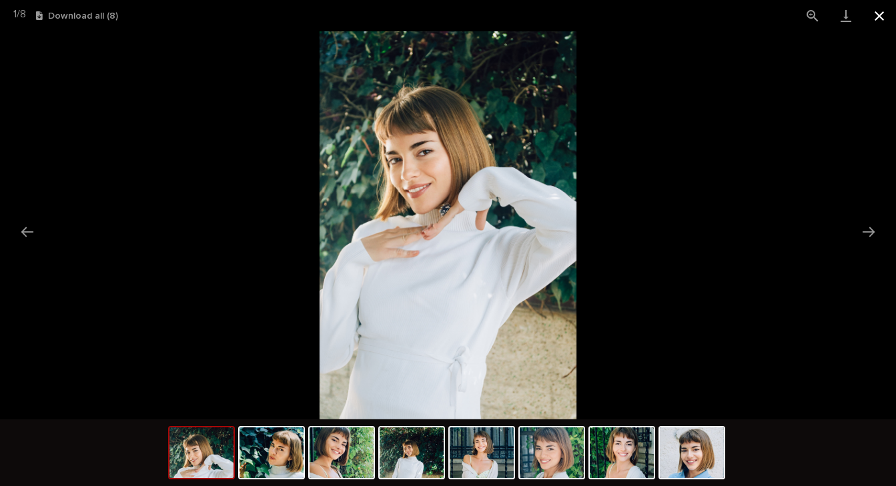
click at [883, 17] on button "Close gallery" at bounding box center [879, 15] width 33 height 31
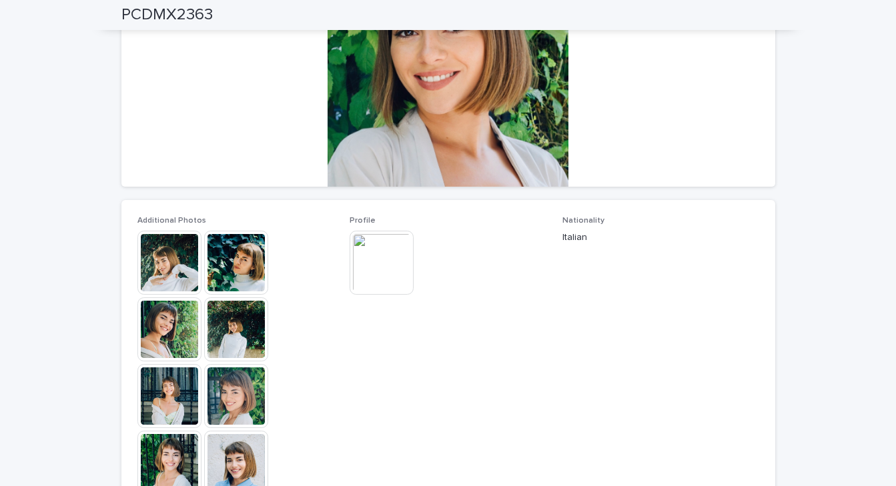
click at [380, 261] on img at bounding box center [382, 263] width 64 height 64
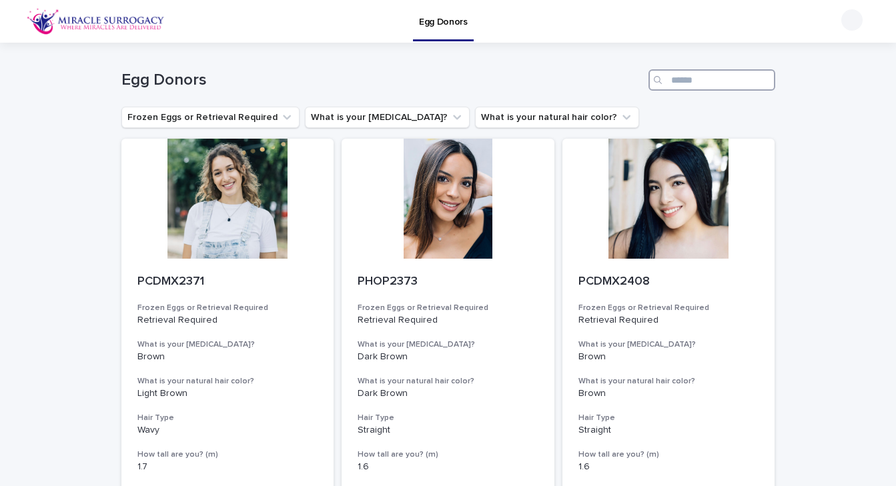
click at [674, 79] on input "Search" at bounding box center [712, 79] width 127 height 21
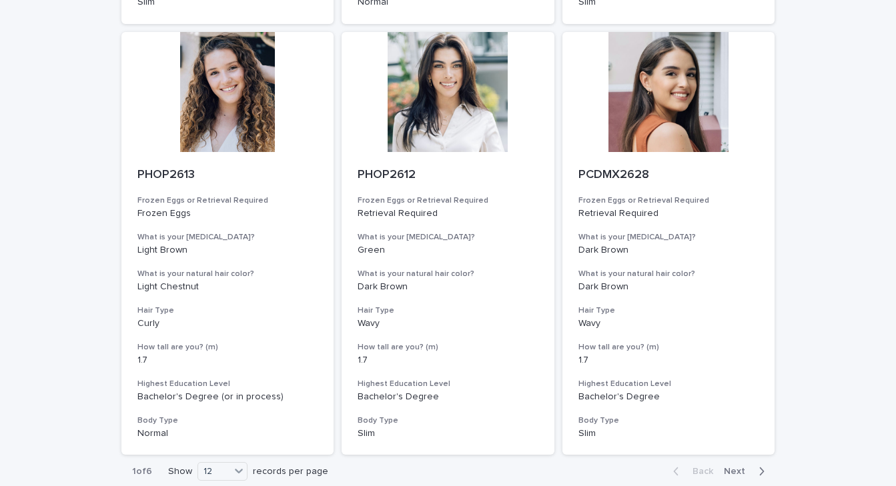
scroll to position [1488, 0]
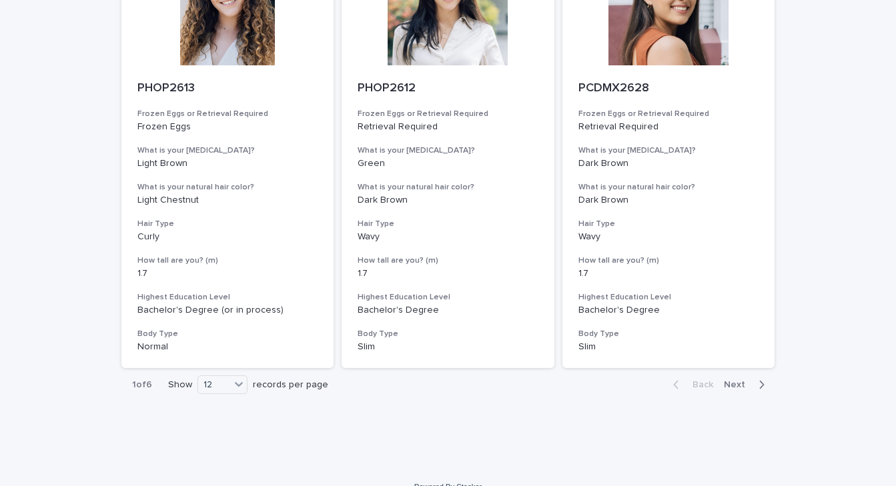
type input "***"
click at [731, 380] on span "Next" at bounding box center [738, 384] width 29 height 9
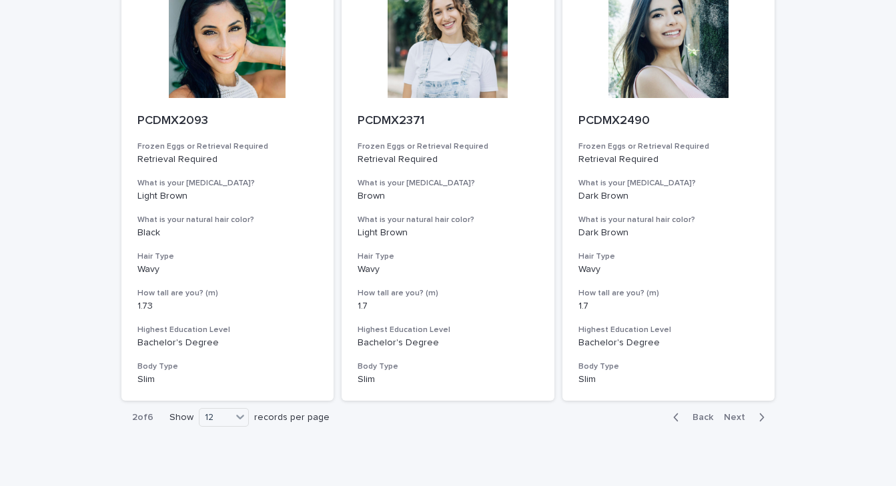
scroll to position [1439, 0]
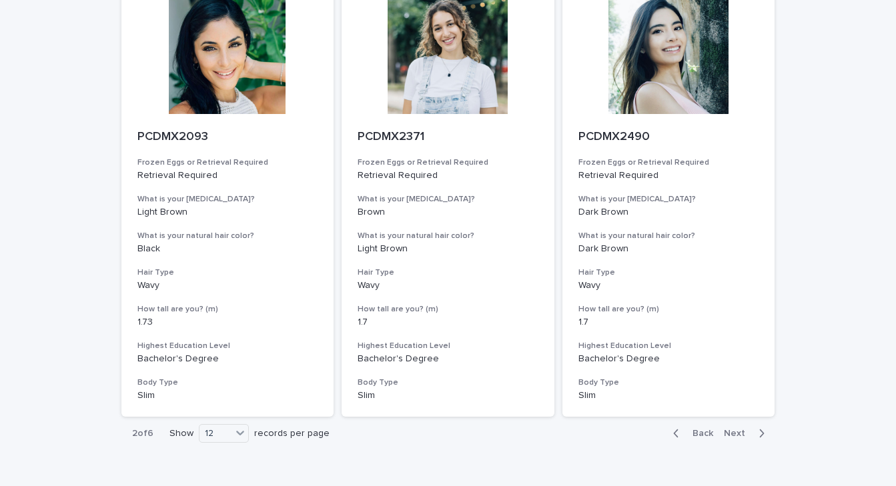
click at [728, 429] on span "Next" at bounding box center [738, 433] width 29 height 9
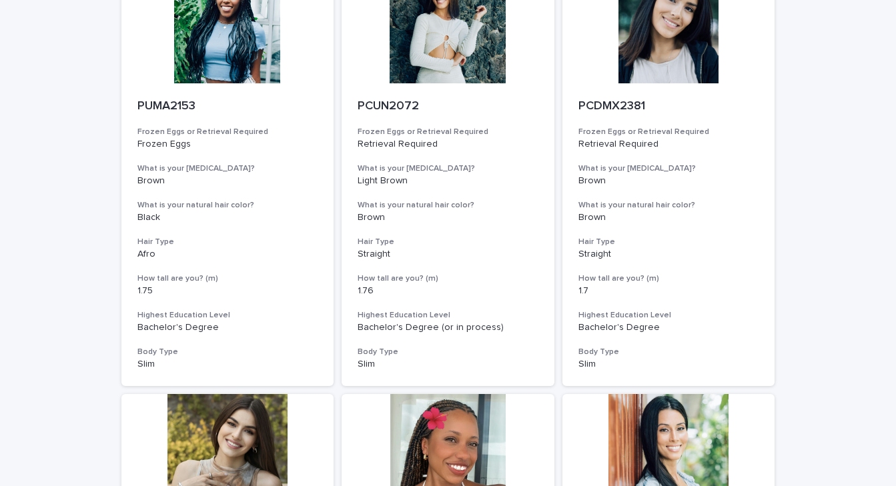
scroll to position [1488, 0]
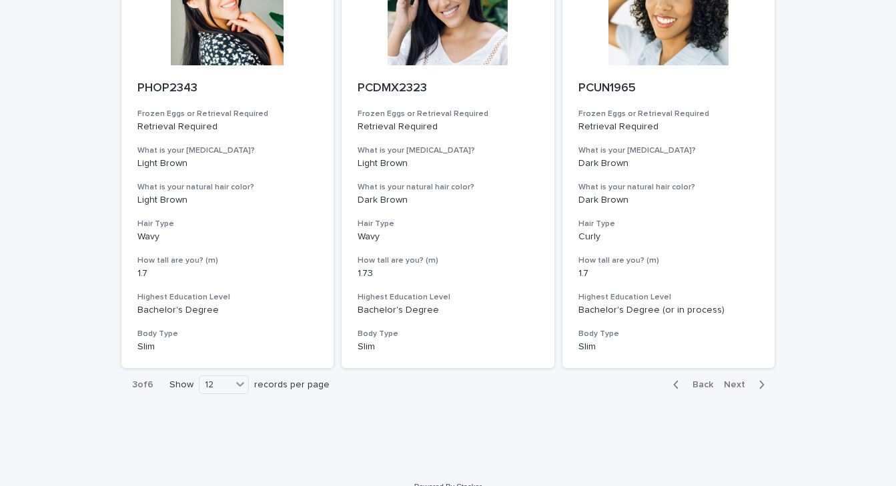
click at [739, 380] on span "Next" at bounding box center [738, 384] width 29 height 9
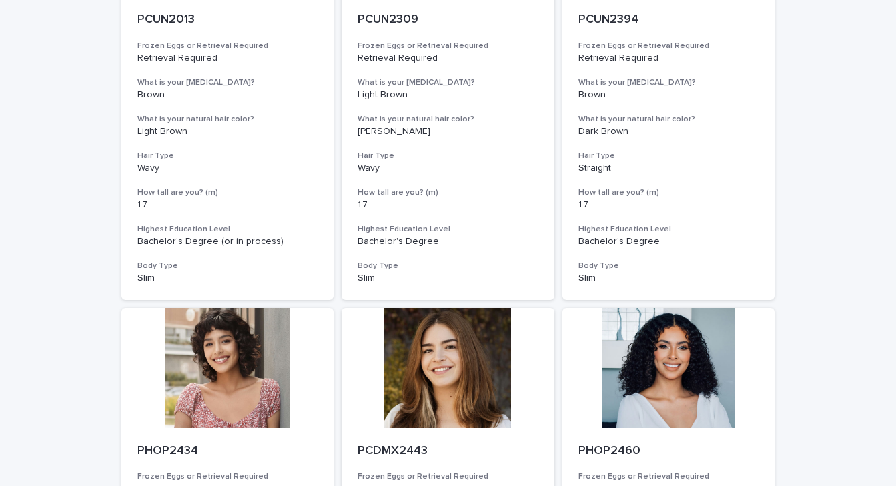
scroll to position [1488, 0]
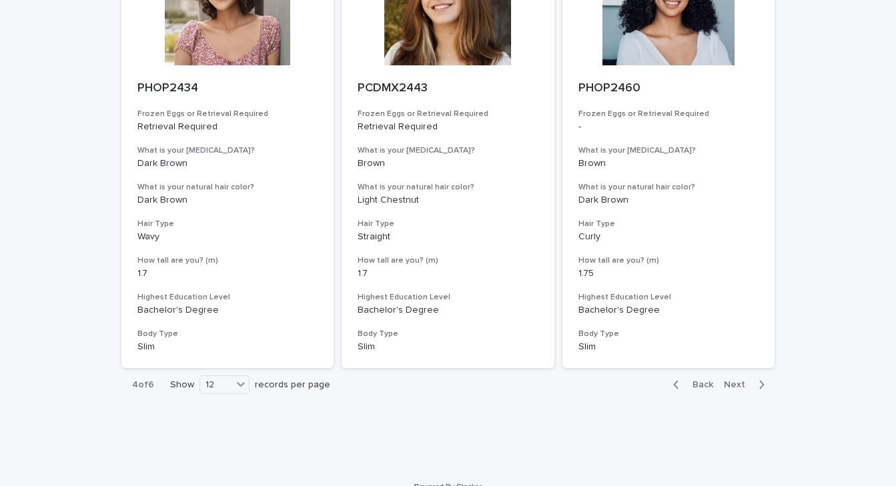
click at [741, 380] on span "Next" at bounding box center [738, 384] width 29 height 9
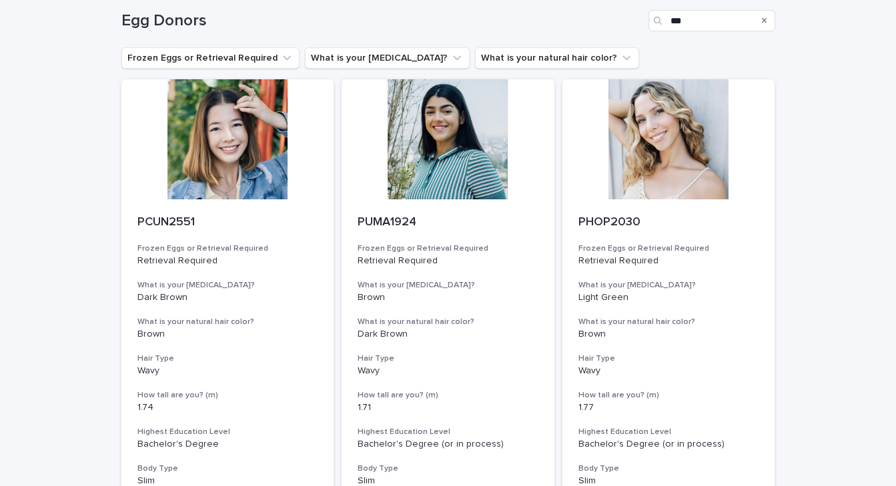
scroll to position [62, 0]
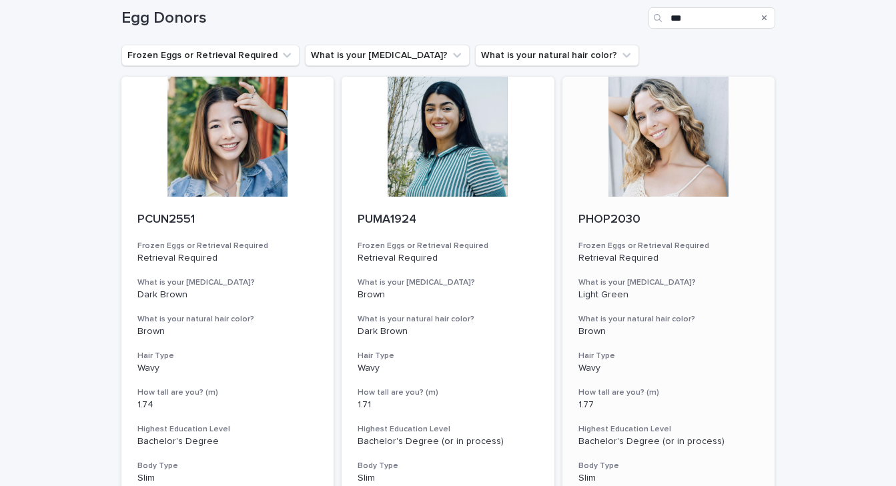
click at [667, 156] on div at bounding box center [669, 137] width 213 height 120
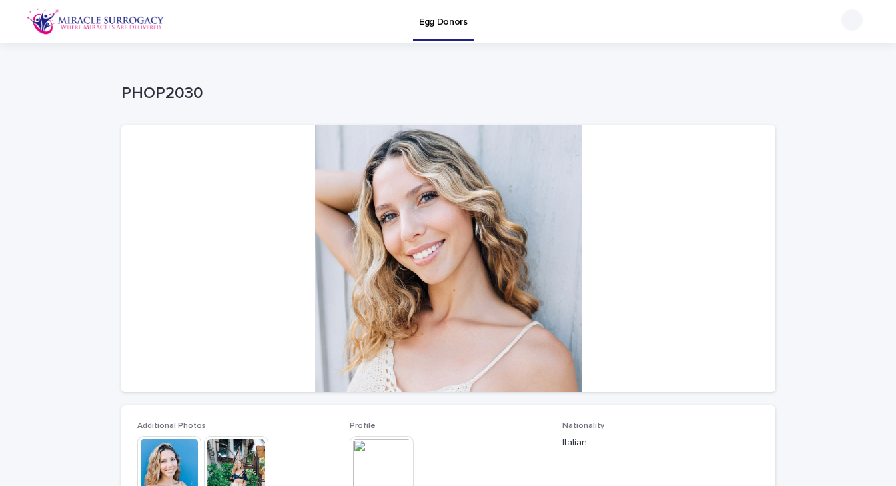
click at [239, 458] on img at bounding box center [236, 468] width 64 height 64
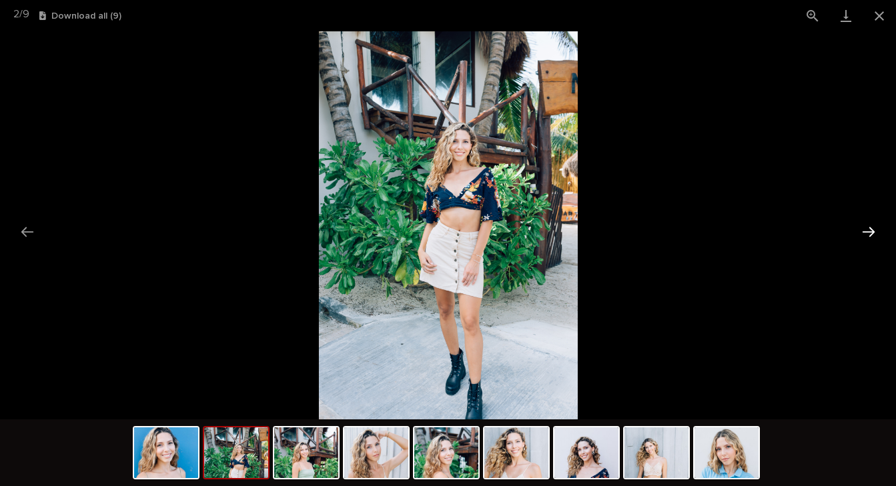
click at [871, 232] on button "Next slide" at bounding box center [869, 232] width 28 height 26
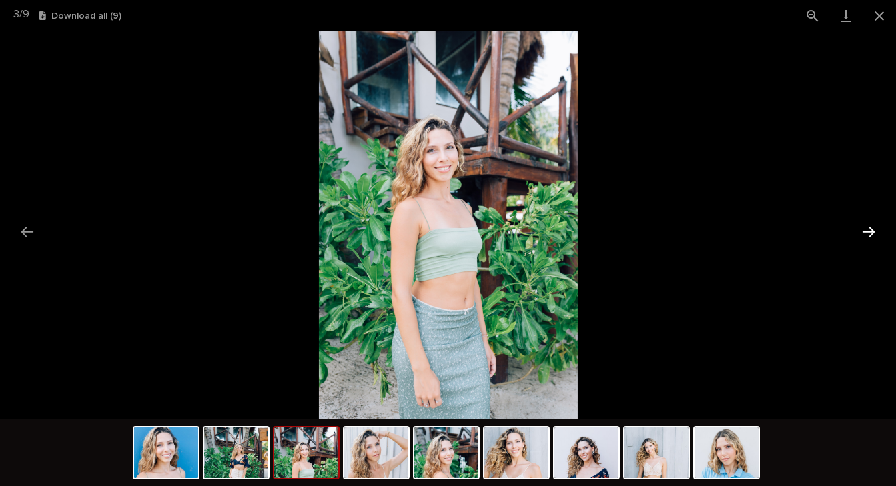
click at [871, 233] on button "Next slide" at bounding box center [869, 232] width 28 height 26
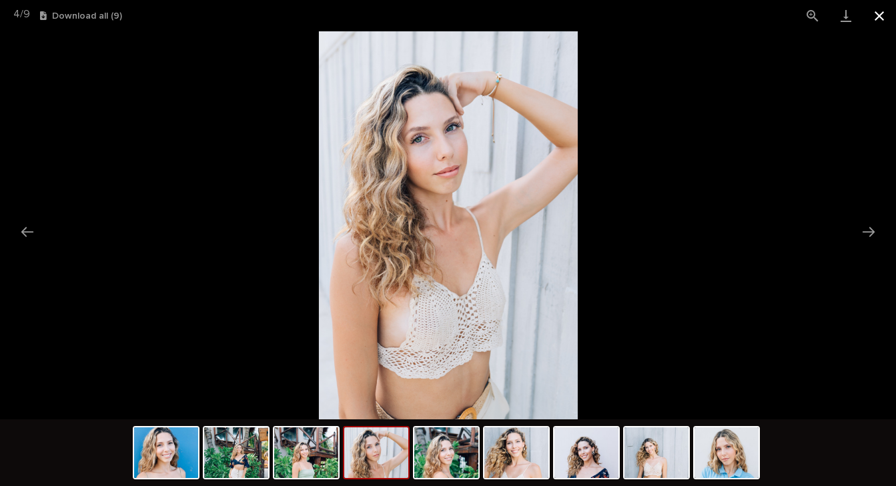
click at [882, 18] on button "Close gallery" at bounding box center [879, 15] width 33 height 31
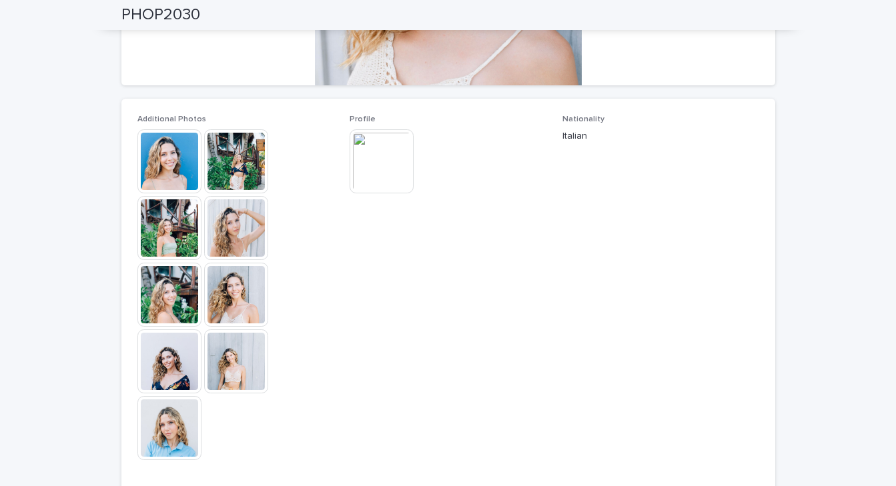
scroll to position [316, 0]
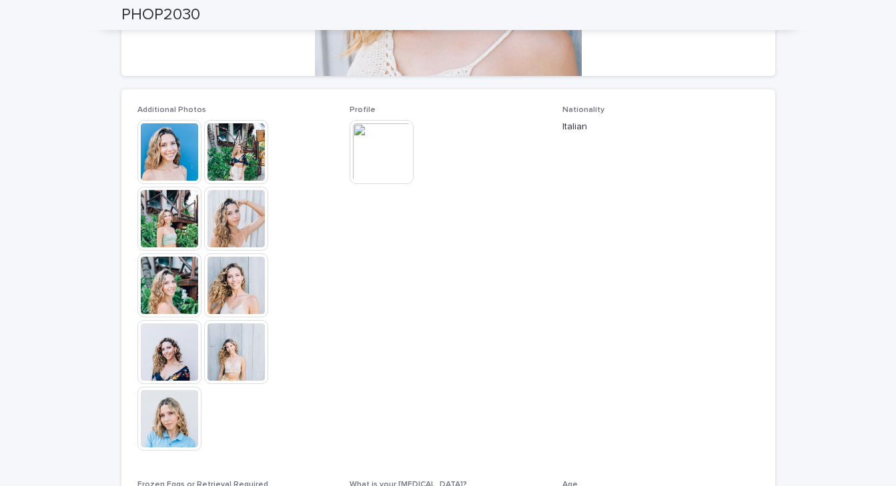
click at [365, 158] on img at bounding box center [382, 152] width 64 height 64
